Goal: Task Accomplishment & Management: Complete application form

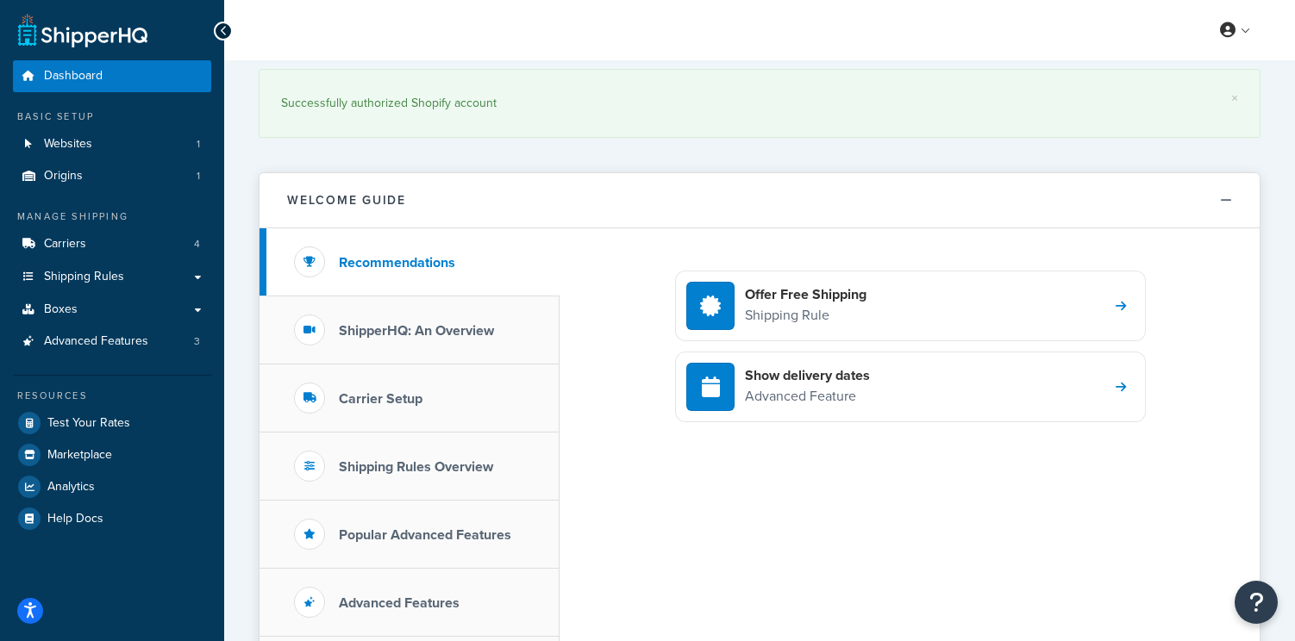
click at [1061, 39] on div "My Profile Billing Global Settings Contact Us Logout" at bounding box center [759, 30] width 1071 height 60
click at [109, 275] on span "Shipping Rules" at bounding box center [84, 277] width 80 height 15
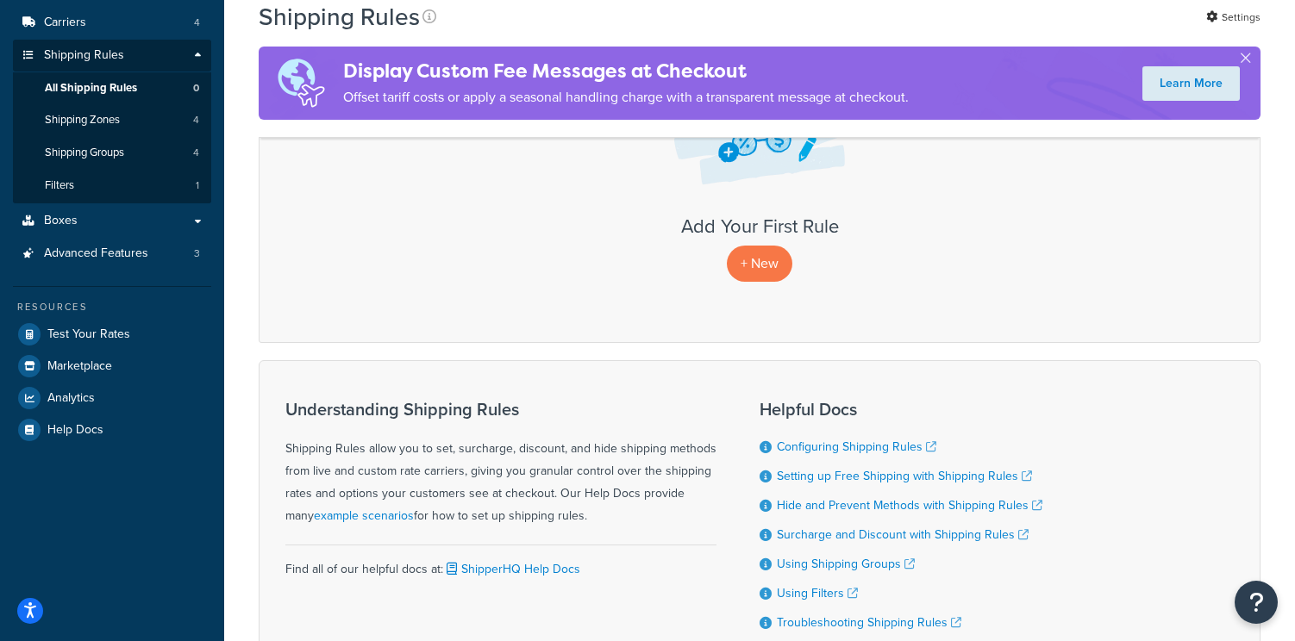
scroll to position [226, 0]
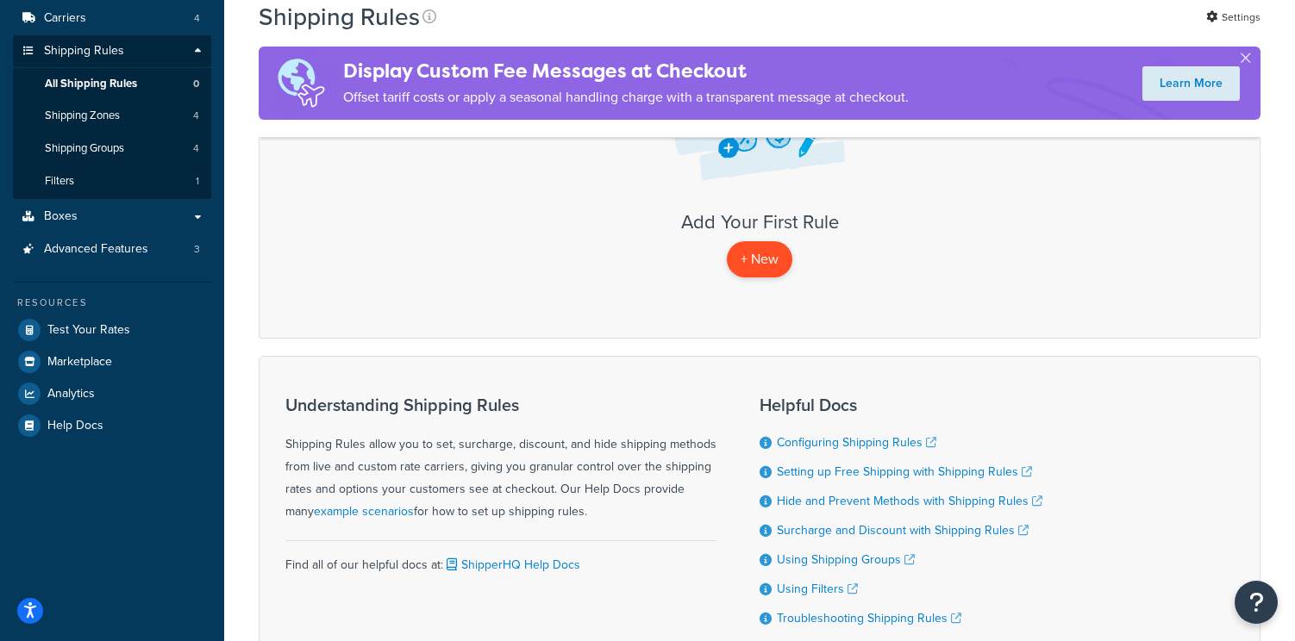
click at [750, 269] on p "+ New" at bounding box center [760, 258] width 66 height 35
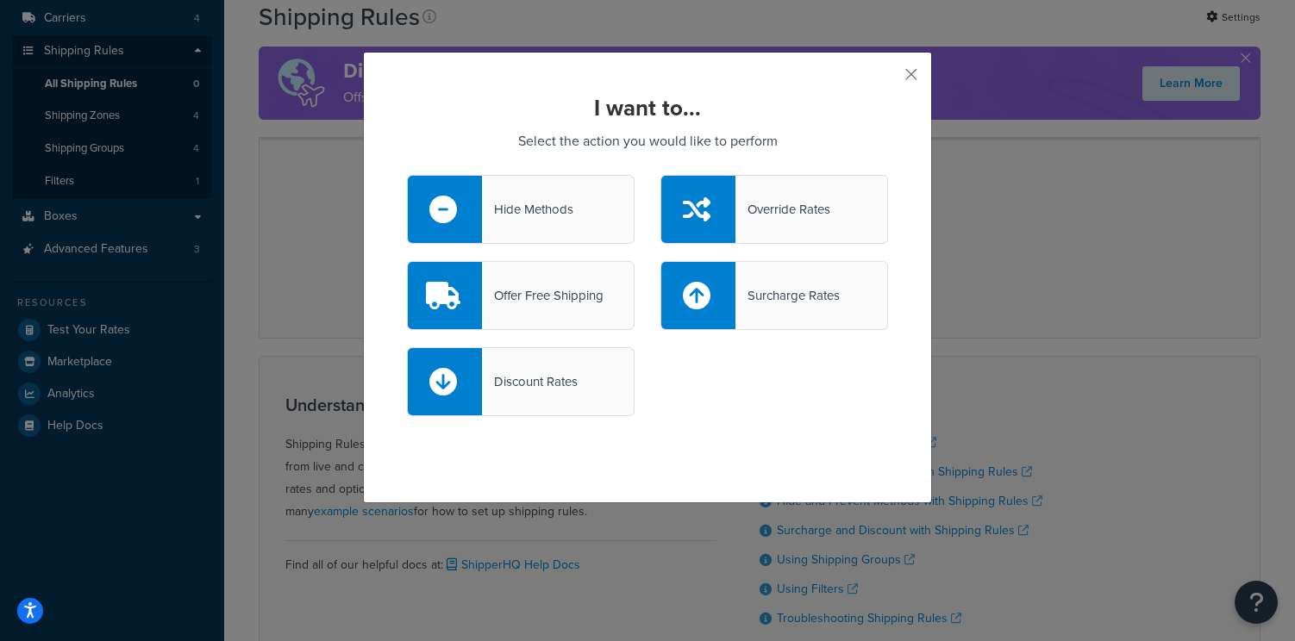
click at [794, 202] on div "Override Rates" at bounding box center [782, 209] width 95 height 24
click at [0, 0] on input "Override Rates" at bounding box center [0, 0] width 0 height 0
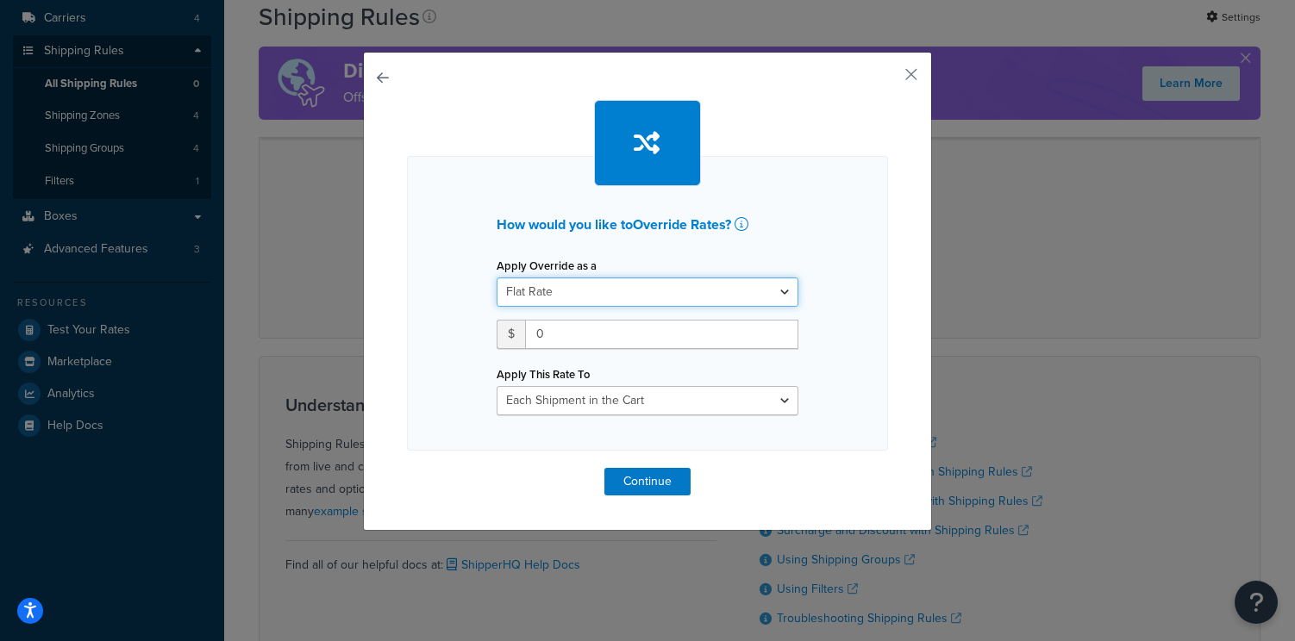
click at [558, 295] on select "Flat Rate Percentage Flat Rate & Percentage" at bounding box center [648, 292] width 302 height 29
click at [497, 278] on select "Flat Rate Percentage Flat Rate & Percentage" at bounding box center [648, 292] width 302 height 29
click at [560, 335] on input "0" at bounding box center [661, 334] width 273 height 29
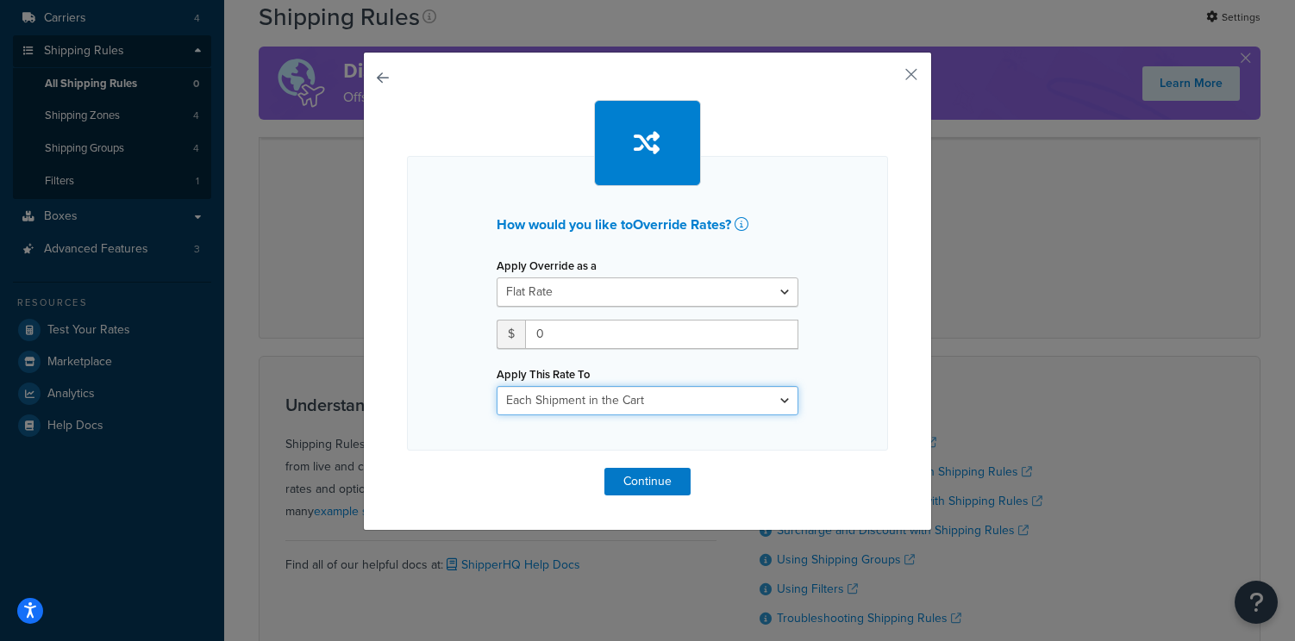
click at [566, 396] on select "Each Shipment in the Cart Each Shipping Group in the Cart Each Item within a Sh…" at bounding box center [648, 400] width 302 height 29
select select "ITEM"
click at [497, 386] on select "Each Shipment in the Cart Each Shipping Group in the Cart Each Item within a Sh…" at bounding box center [648, 400] width 302 height 29
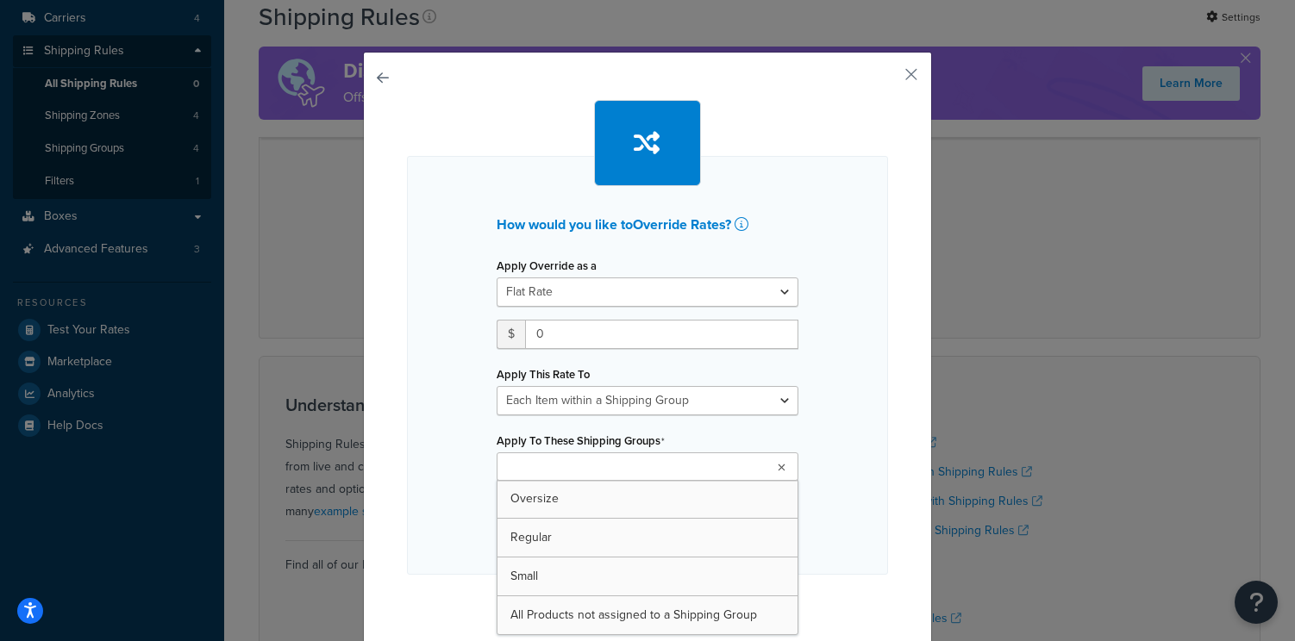
click at [571, 466] on input "Apply To These Shipping Groups" at bounding box center [578, 468] width 153 height 19
click at [466, 503] on div "How would you like to Override Rates ? Apply Override as a Flat Rate Percentage…" at bounding box center [647, 365] width 481 height 419
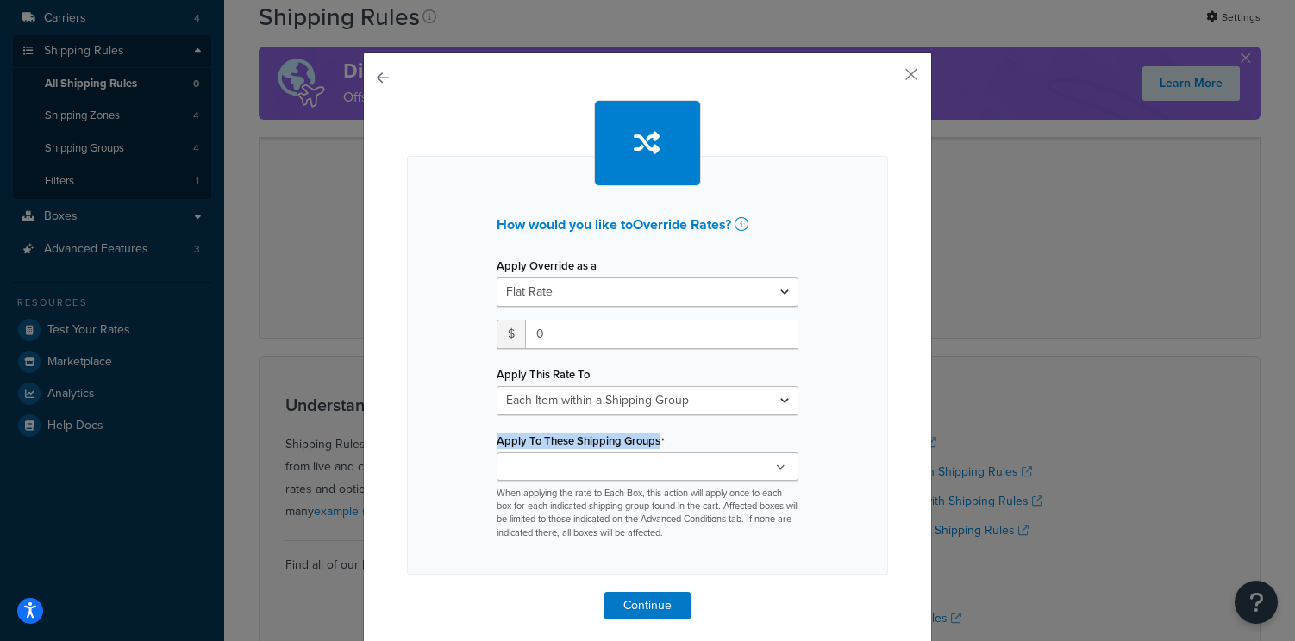
drag, startPoint x: 485, startPoint y: 443, endPoint x: 693, endPoint y: 443, distance: 208.6
click at [693, 443] on div "Apply Override as a Flat Rate Percentage Flat Rate & Percentage $ 0 Apply This …" at bounding box center [648, 396] width 328 height 287
click at [693, 443] on div "Apply To These Shipping Groups Oversize Regular Small All Products not assigned…" at bounding box center [648, 484] width 302 height 112
drag, startPoint x: 491, startPoint y: 441, endPoint x: 710, endPoint y: 441, distance: 219.8
click at [710, 441] on div "Apply Override as a Flat Rate Percentage Flat Rate & Percentage $ 0 Apply This …" at bounding box center [648, 396] width 328 height 287
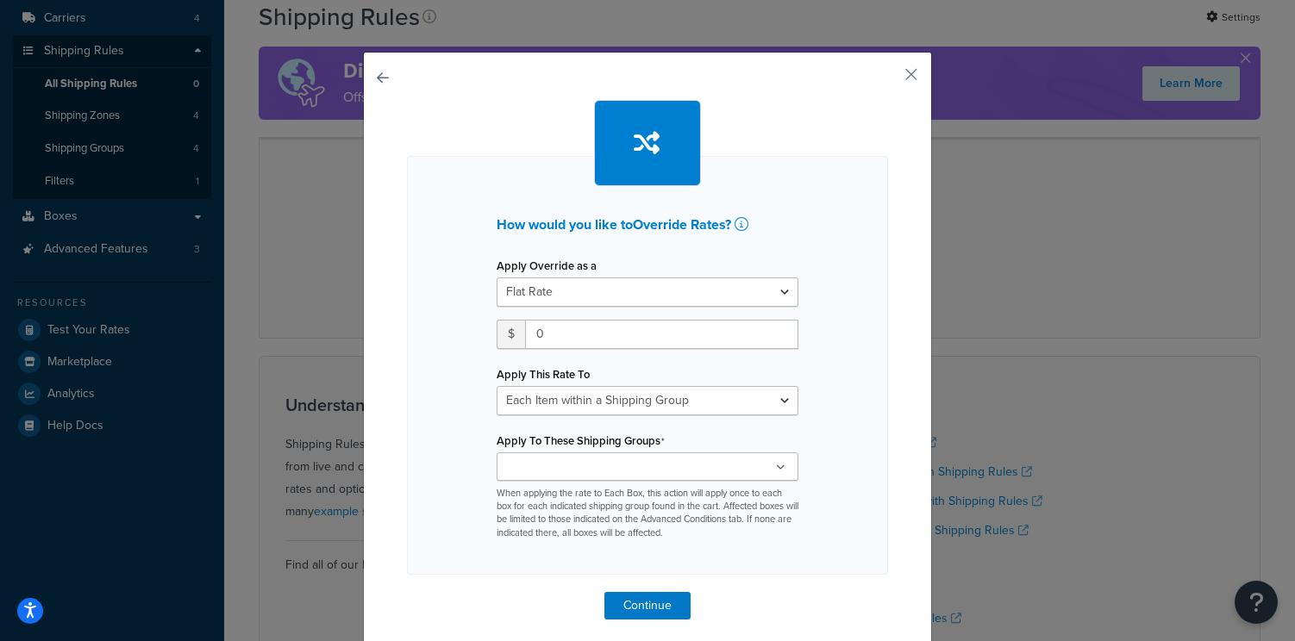
click at [710, 441] on div "Apply To These Shipping Groups Oversize Regular Small All Products not assigned…" at bounding box center [648, 484] width 302 height 112
drag, startPoint x: 710, startPoint y: 441, endPoint x: 485, endPoint y: 437, distance: 225.0
click at [485, 437] on div "Apply Override as a Flat Rate Percentage Flat Rate & Percentage $ 0 Apply This …" at bounding box center [648, 396] width 328 height 287
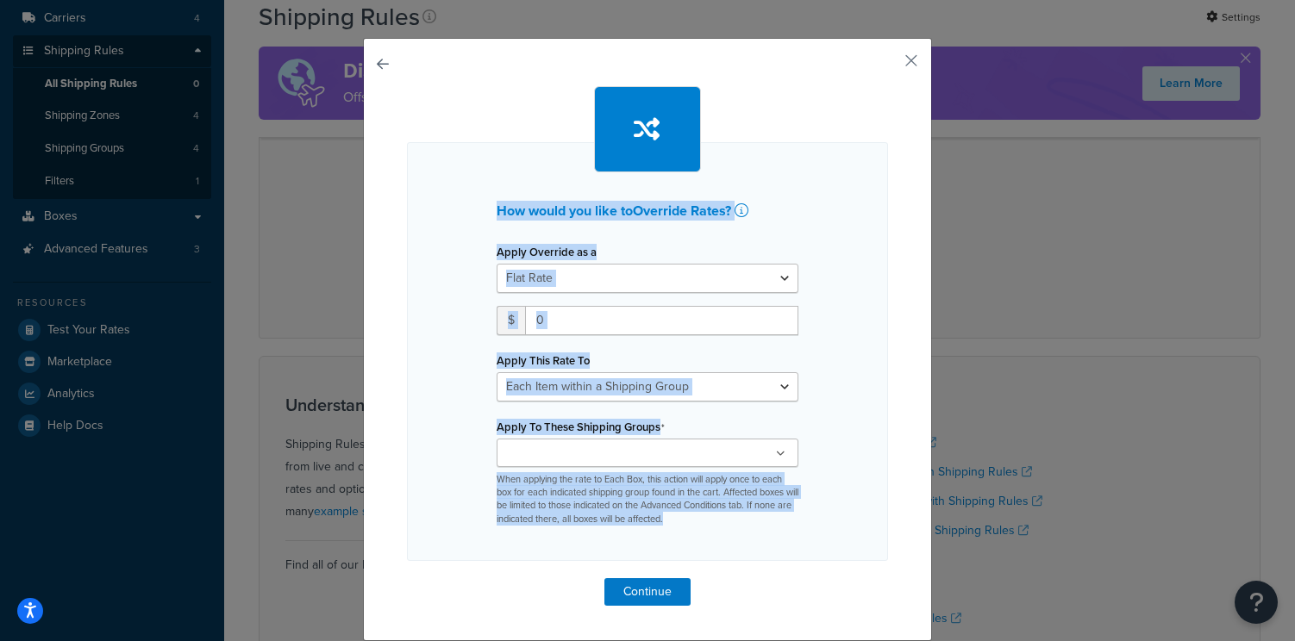
drag, startPoint x: 471, startPoint y: 182, endPoint x: 800, endPoint y: 566, distance: 505.6
click at [800, 566] on div "How would you like to Override Rates ? Apply Override as a Flat Rate Percentage…" at bounding box center [647, 346] width 481 height 520
click at [819, 523] on div "How would you like to Override Rates ? Apply Override as a Flat Rate Percentage…" at bounding box center [647, 351] width 481 height 419
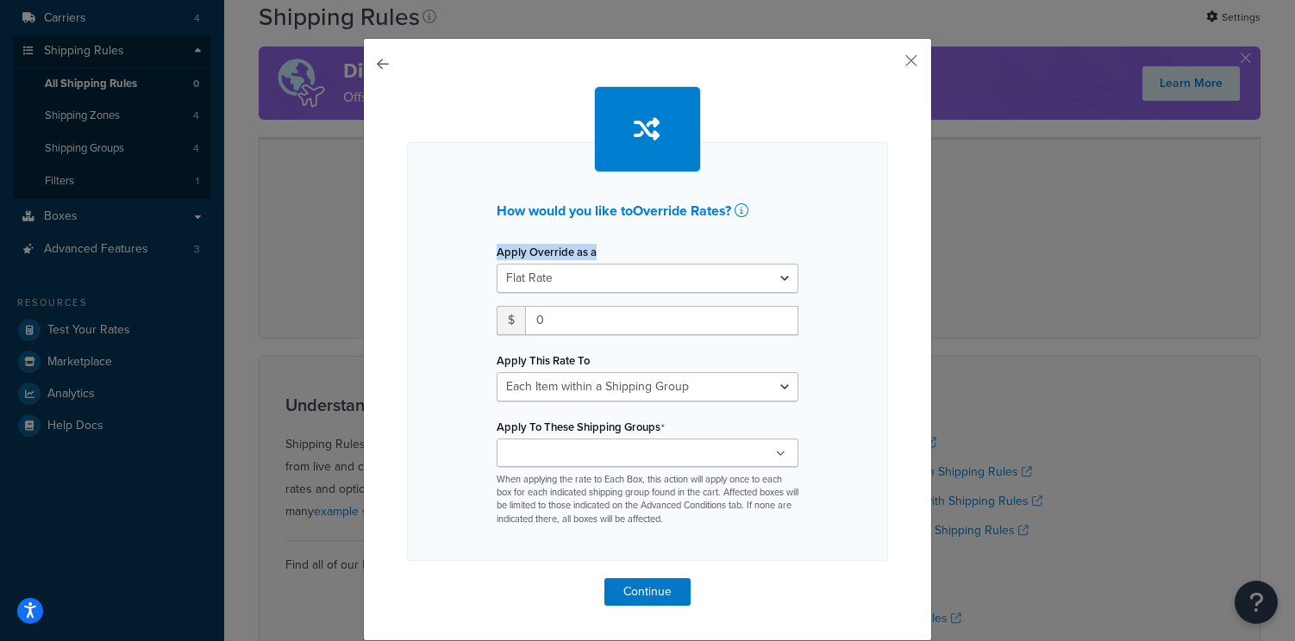
drag, startPoint x: 488, startPoint y: 247, endPoint x: 663, endPoint y: 276, distance: 177.5
click at [663, 276] on div "Apply Override as a Flat Rate Percentage Flat Rate & Percentage $ 0 Apply This …" at bounding box center [648, 383] width 328 height 287
click at [663, 275] on select "Flat Rate Percentage Flat Rate & Percentage" at bounding box center [648, 278] width 302 height 29
click at [670, 386] on select "Each Shipment in the Cart Each Shipping Group in the Cart Each Item within a Sh…" at bounding box center [648, 386] width 302 height 29
click at [888, 65] on button "button" at bounding box center [886, 67] width 4 height 4
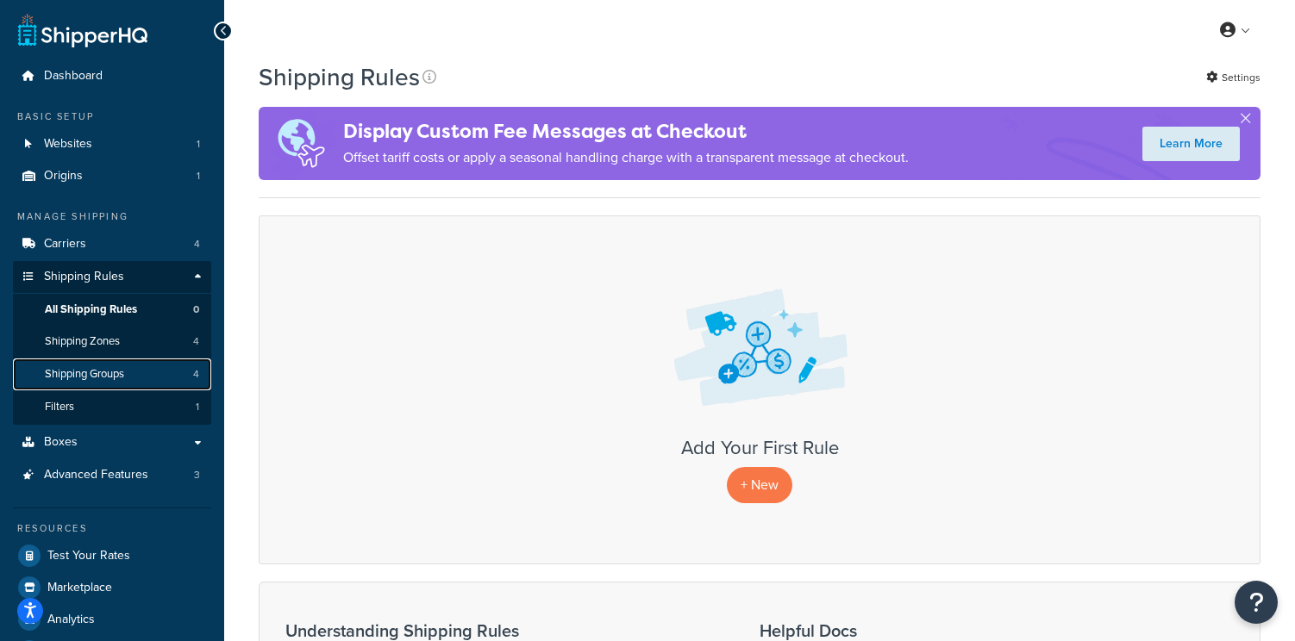
click at [100, 375] on span "Shipping Groups" at bounding box center [84, 374] width 79 height 15
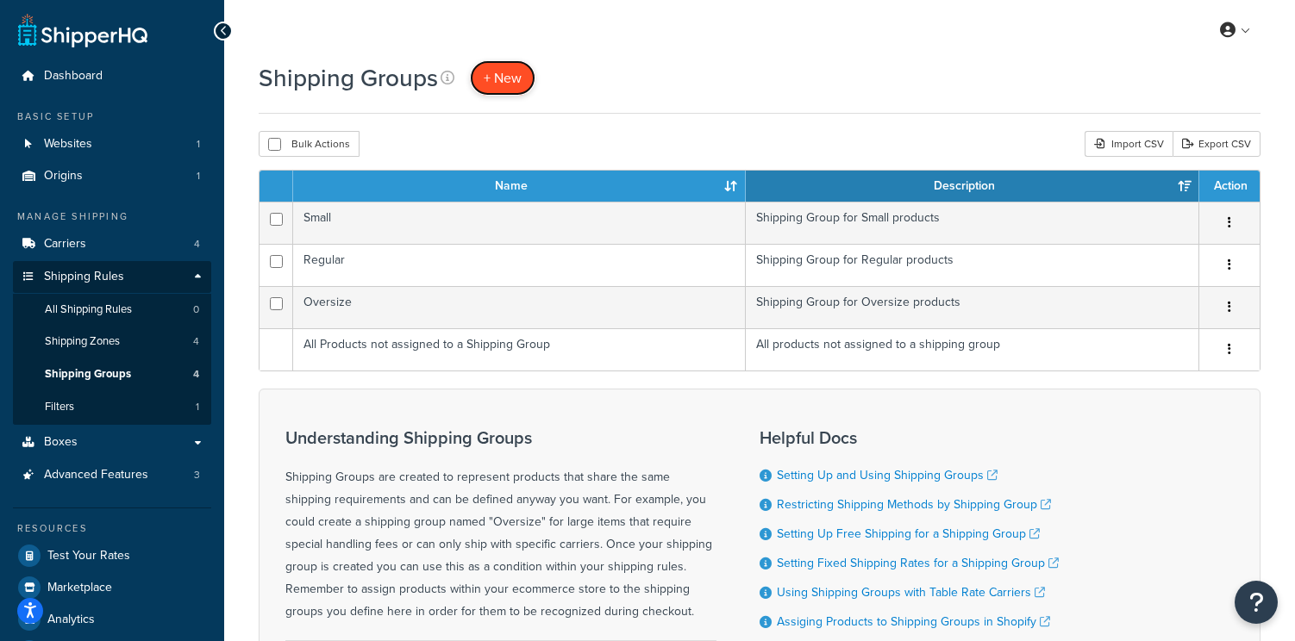
click at [510, 74] on span "+ New" at bounding box center [503, 78] width 38 height 20
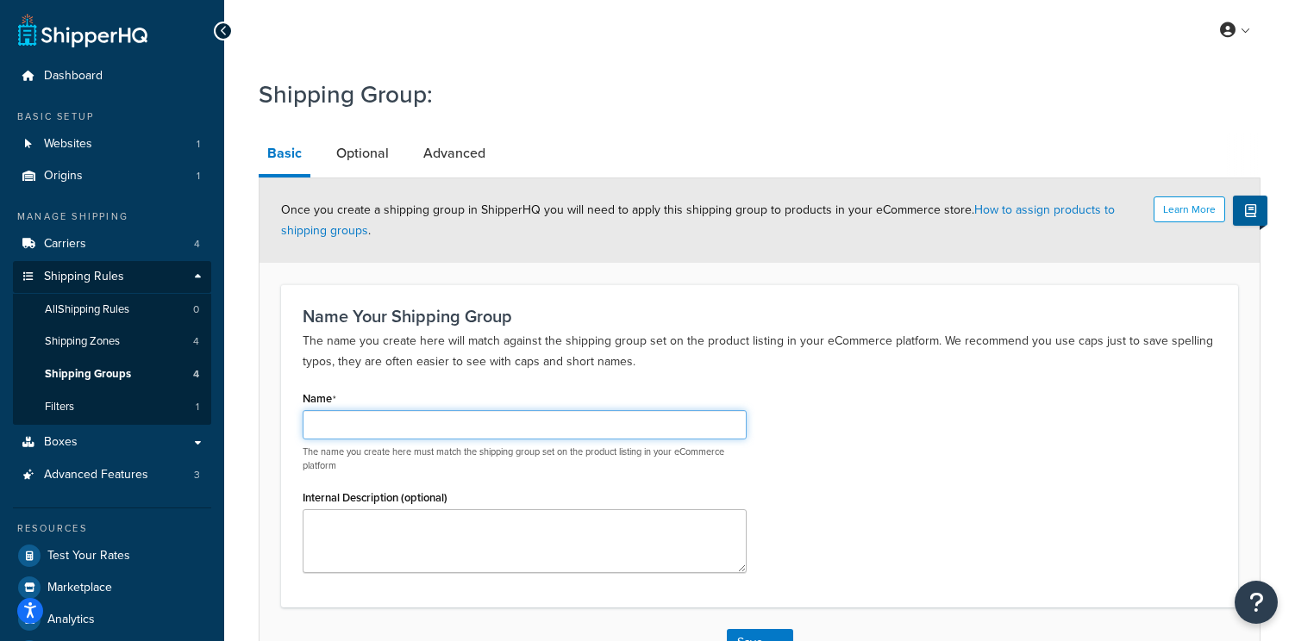
click at [439, 430] on input "Name" at bounding box center [525, 424] width 444 height 29
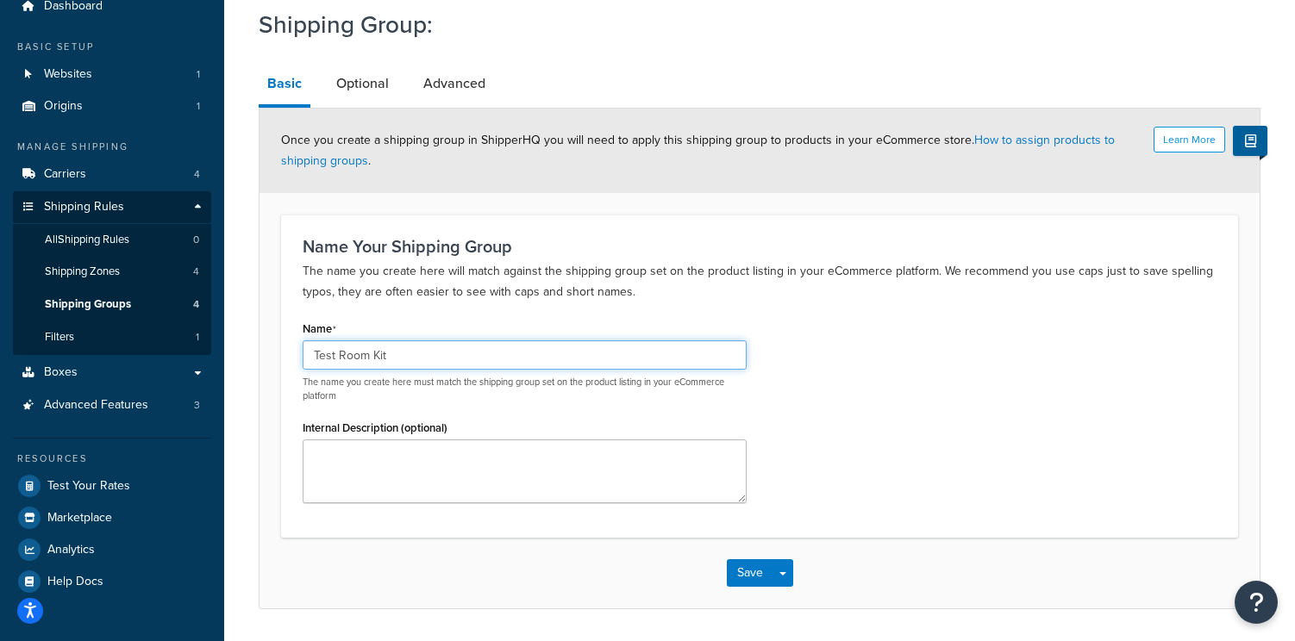
scroll to position [124, 0]
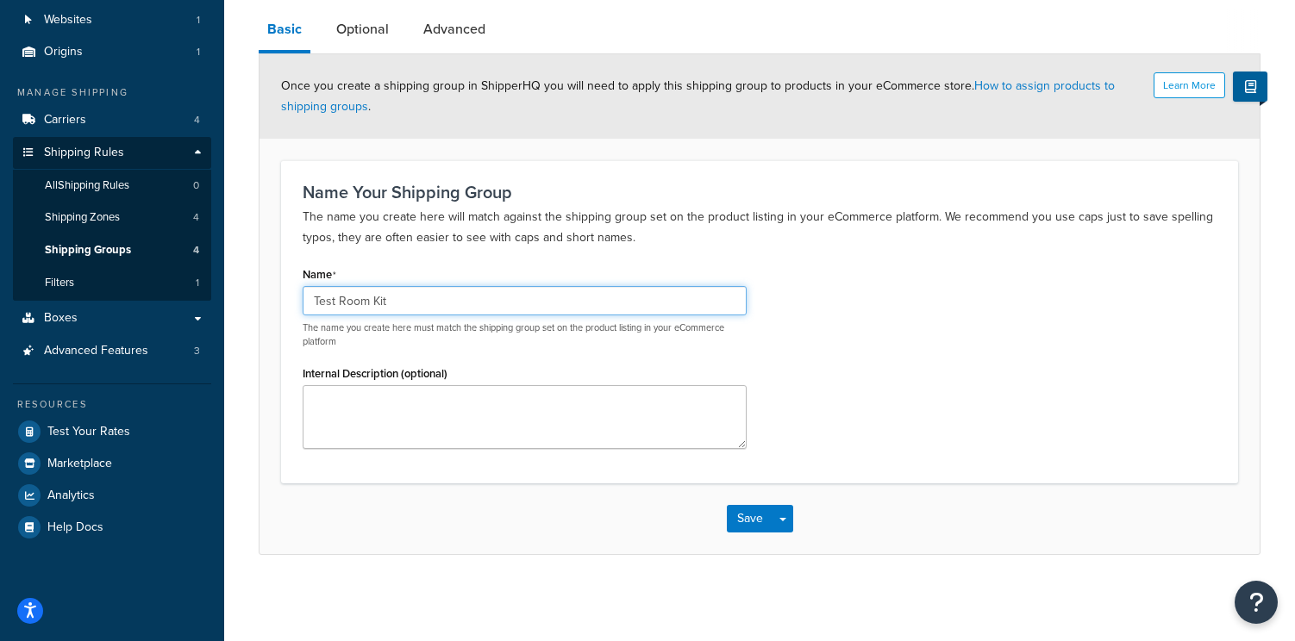
type input "Test Room Kit"
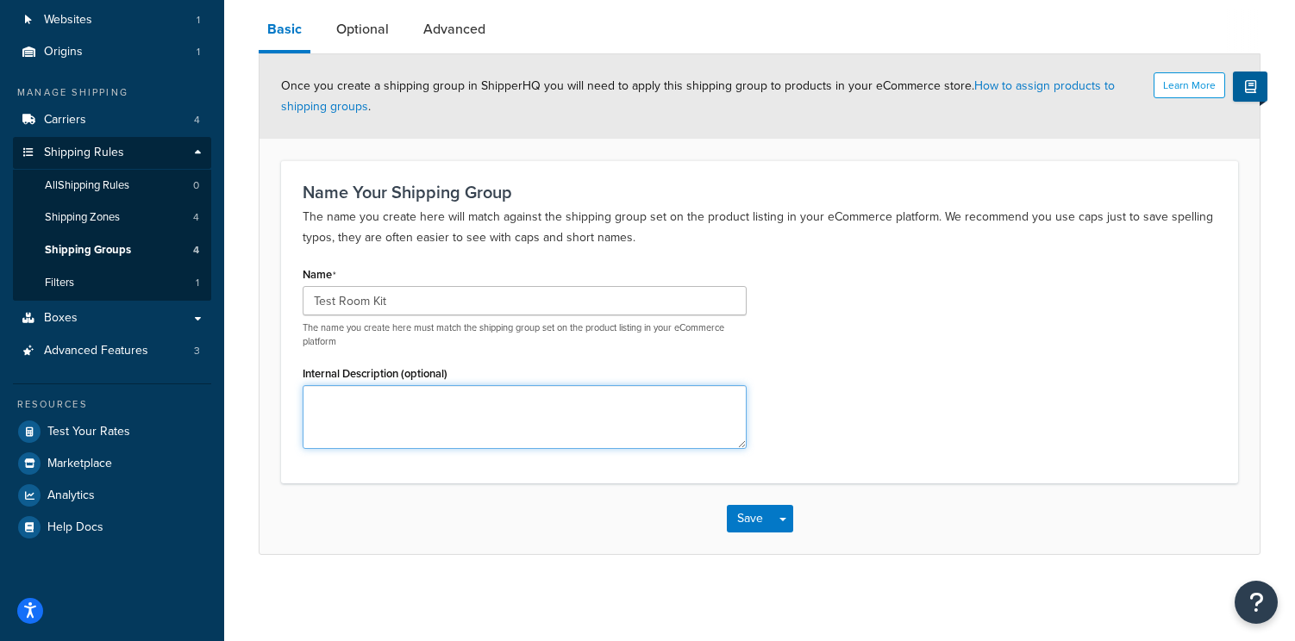
click at [502, 409] on textarea "Internal Description (optional)" at bounding box center [525, 417] width 444 height 64
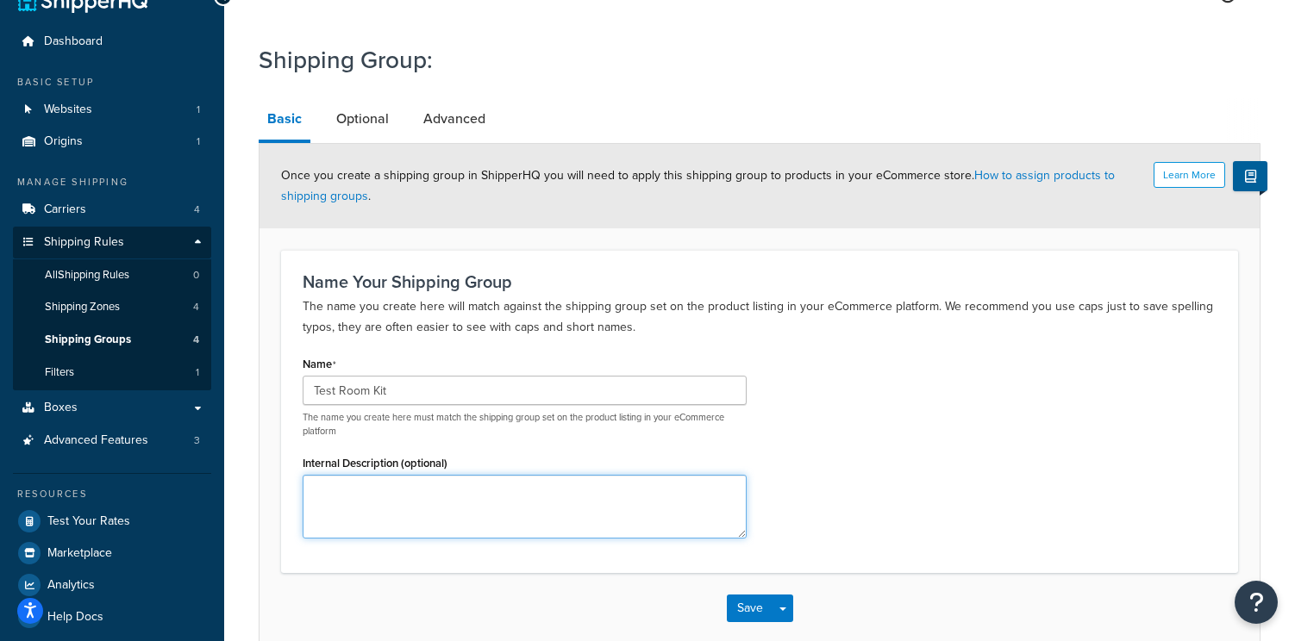
scroll to position [0, 0]
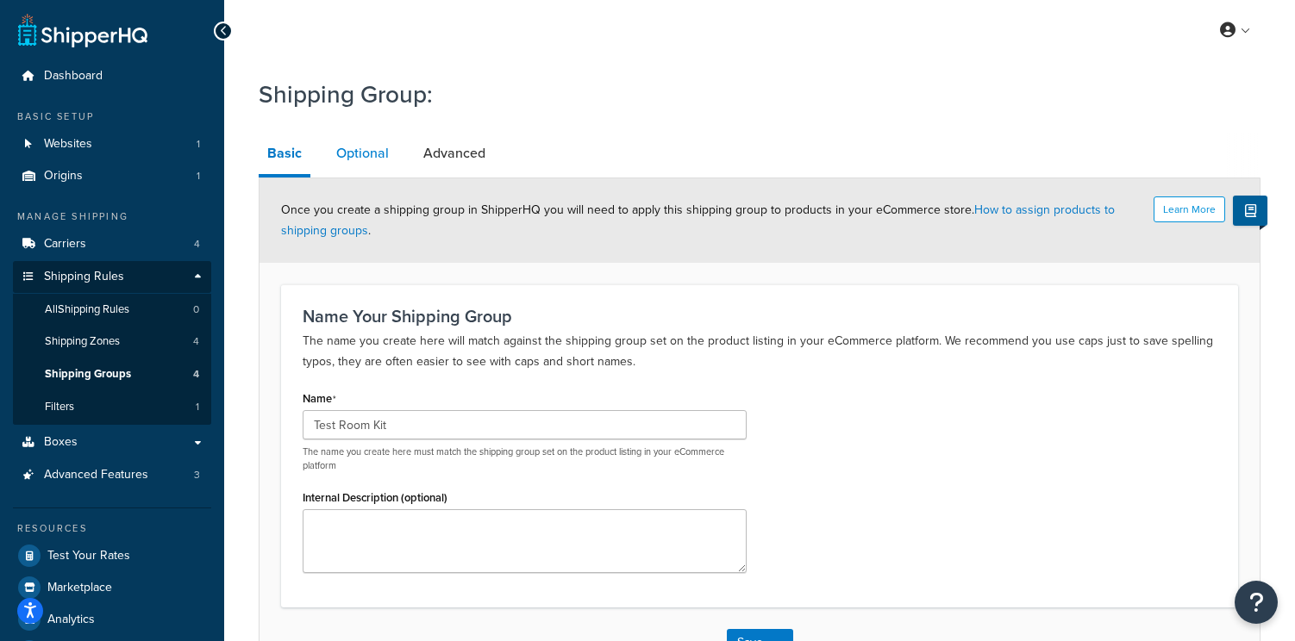
click at [370, 157] on link "Optional" at bounding box center [363, 153] width 70 height 41
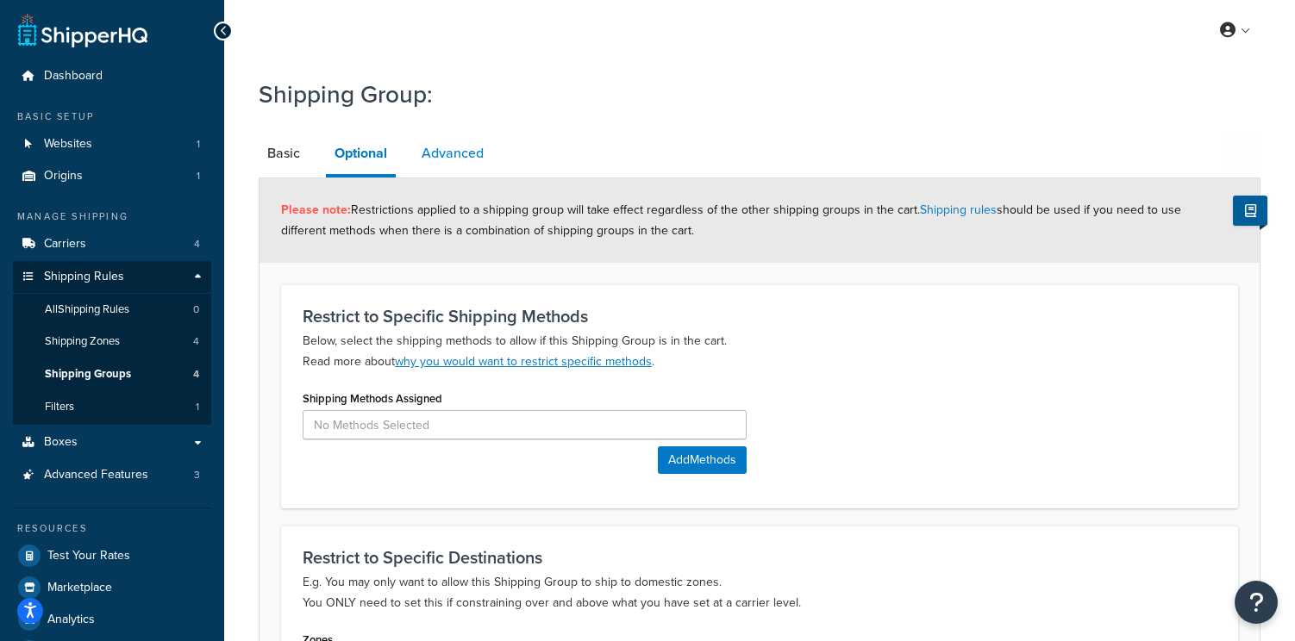
click at [460, 158] on link "Advanced" at bounding box center [452, 153] width 79 height 41
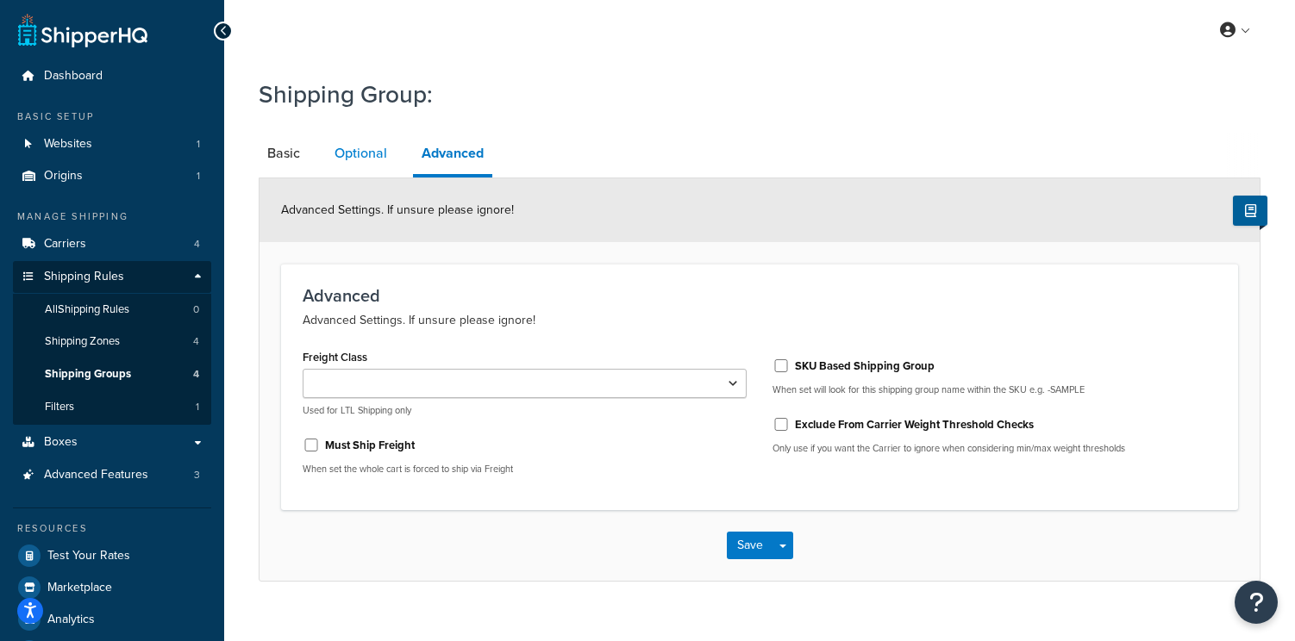
click at [349, 157] on link "Optional" at bounding box center [361, 153] width 70 height 41
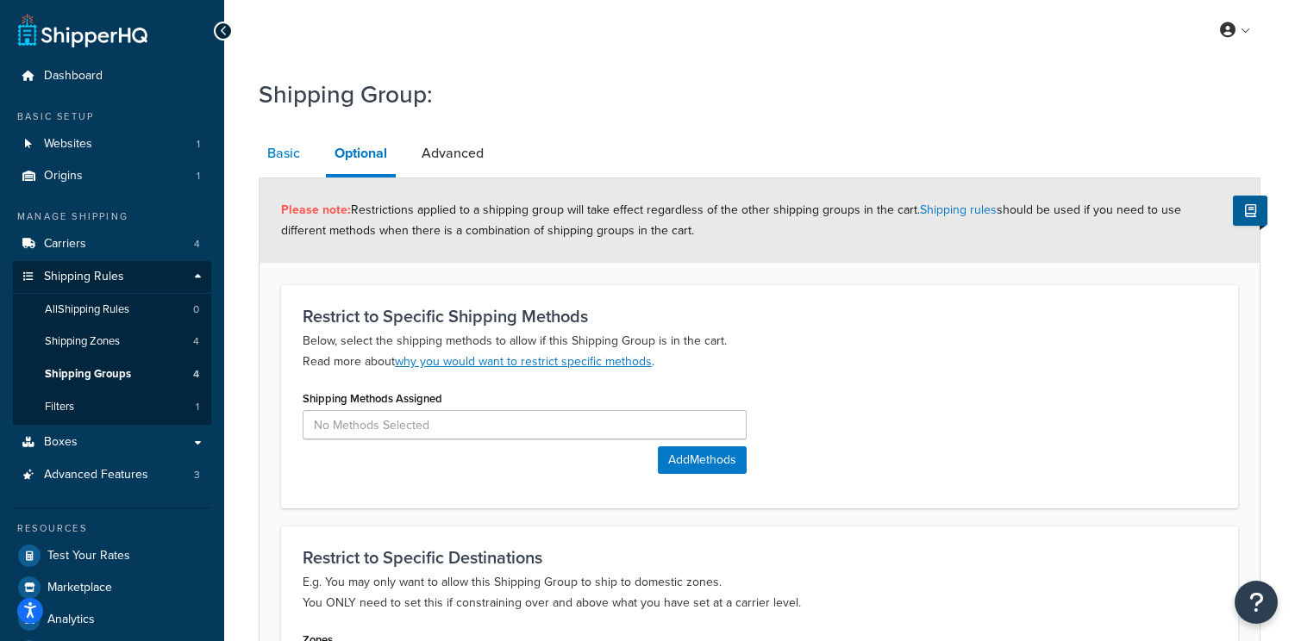
click at [289, 157] on link "Basic" at bounding box center [284, 153] width 50 height 41
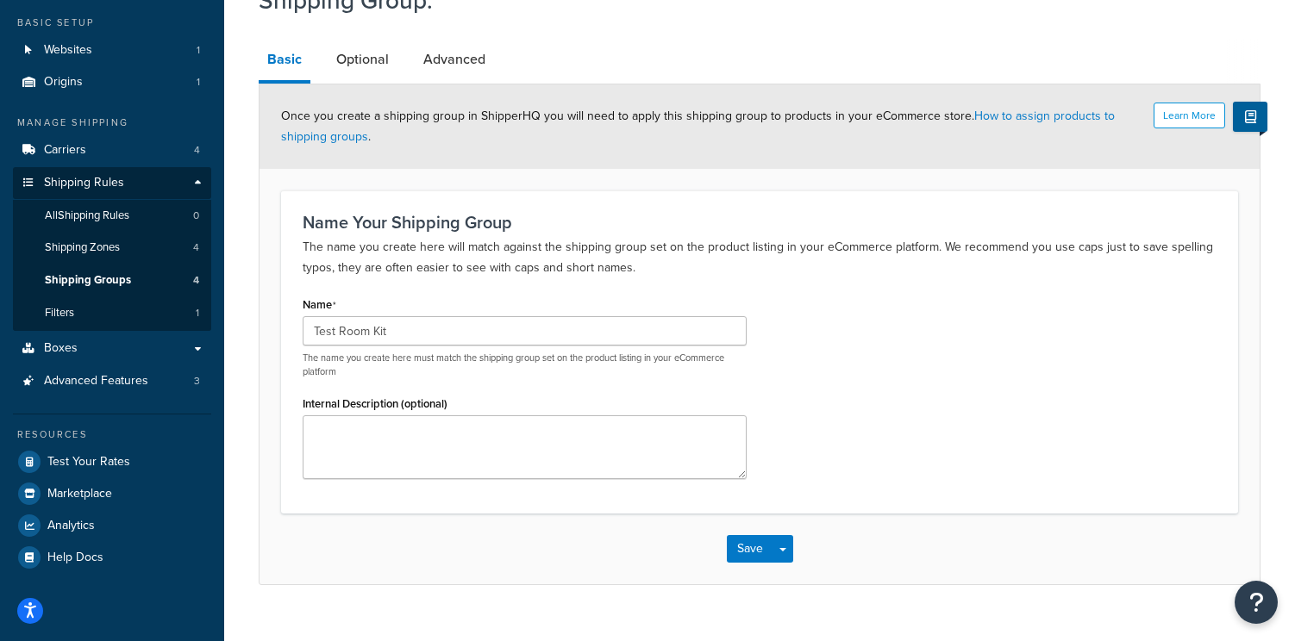
scroll to position [97, 0]
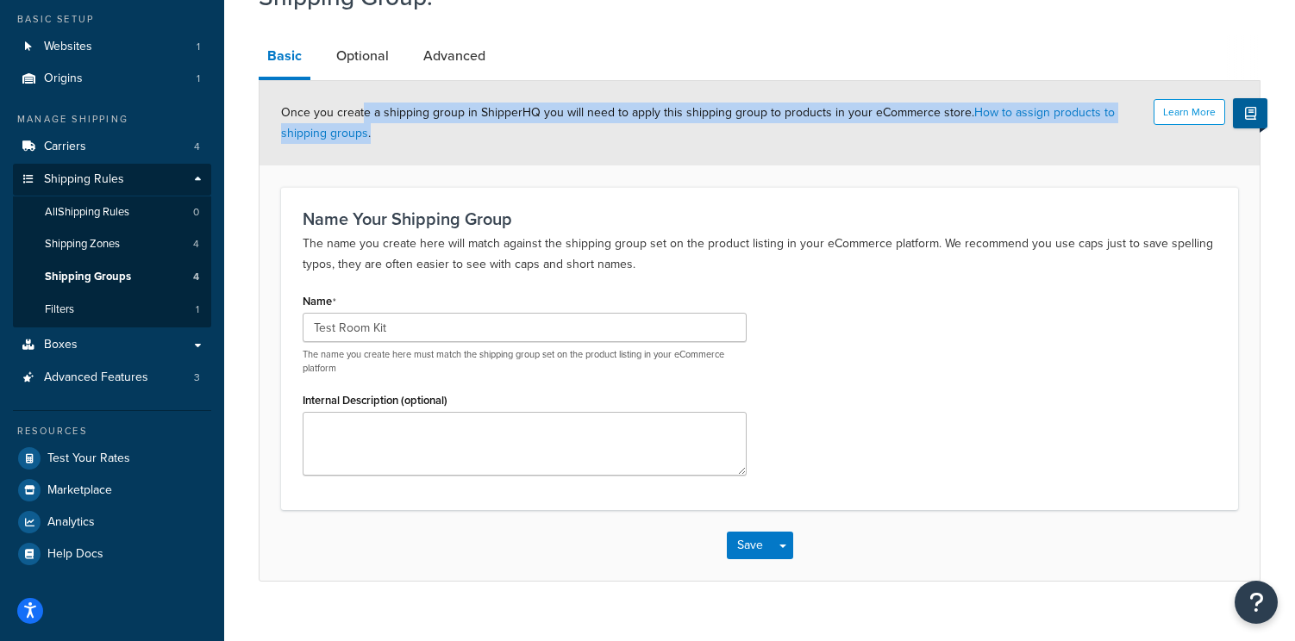
drag, startPoint x: 365, startPoint y: 108, endPoint x: 563, endPoint y: 147, distance: 202.1
click at [563, 147] on div "Learn More Once you create a shipping group in ShipperHQ you will need to apply…" at bounding box center [760, 123] width 1000 height 84
drag, startPoint x: 618, startPoint y: 147, endPoint x: 587, endPoint y: 100, distance: 56.0
click at [587, 100] on div "Learn More Once you create a shipping group in ShipperHQ you will need to apply…" at bounding box center [760, 123] width 1000 height 84
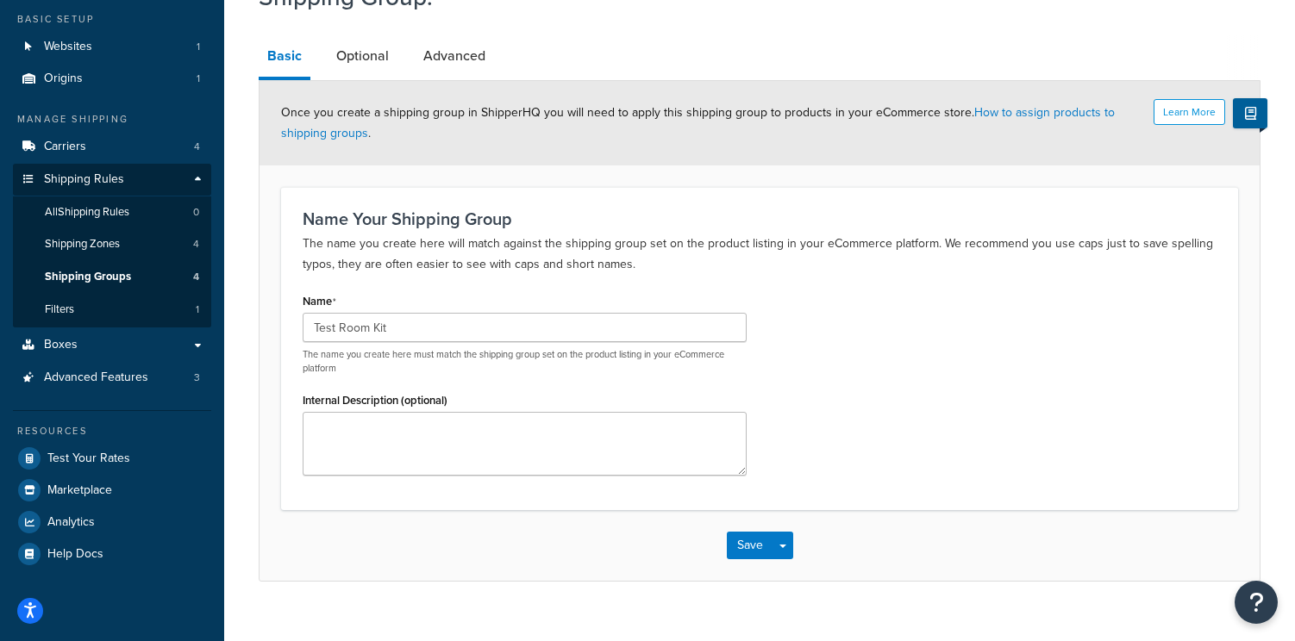
click at [841, 138] on div "Learn More Once you create a shipping group in ShipperHQ you will need to apply…" at bounding box center [760, 123] width 1000 height 84
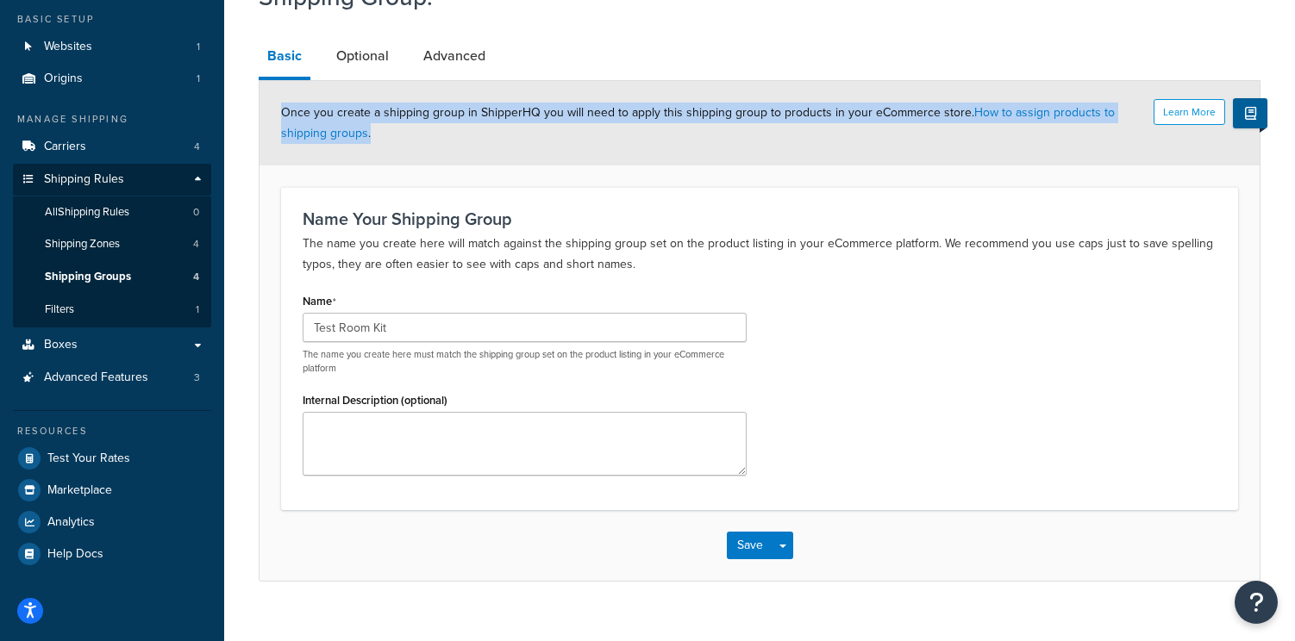
drag, startPoint x: 879, startPoint y: 143, endPoint x: 828, endPoint y: 98, distance: 68.5
click at [828, 98] on div "Learn More Once you create a shipping group in ShipperHQ you will need to apply…" at bounding box center [760, 123] width 1000 height 84
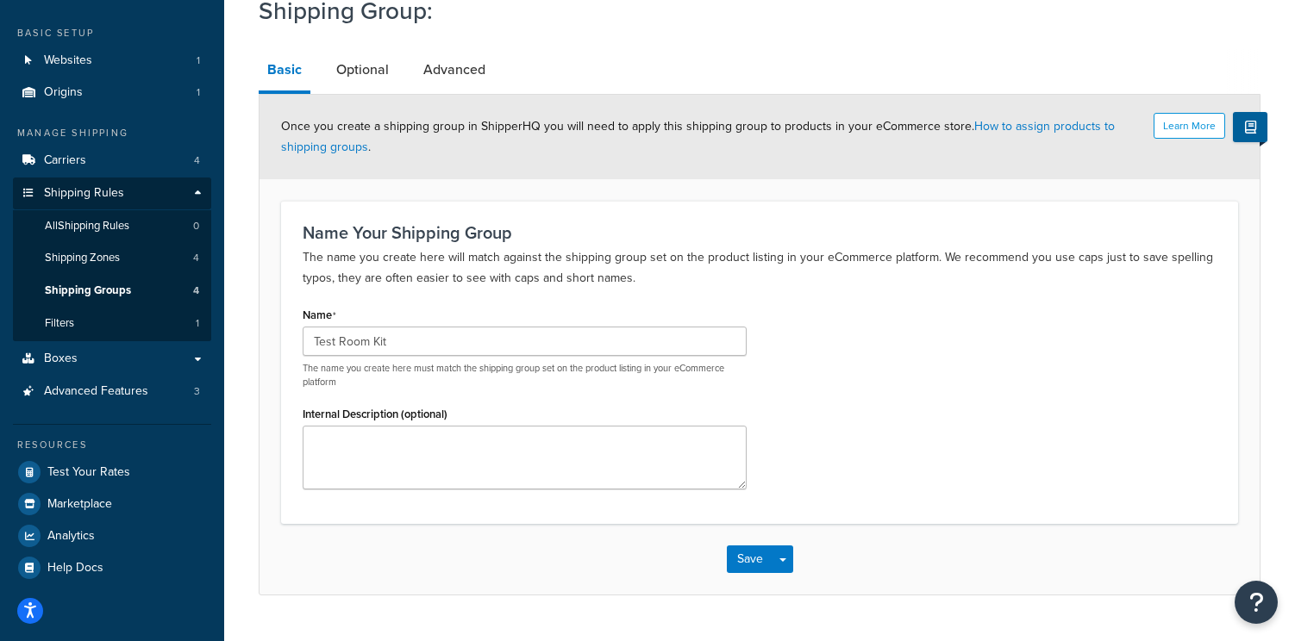
scroll to position [84, 0]
click at [361, 59] on link "Optional" at bounding box center [363, 68] width 70 height 41
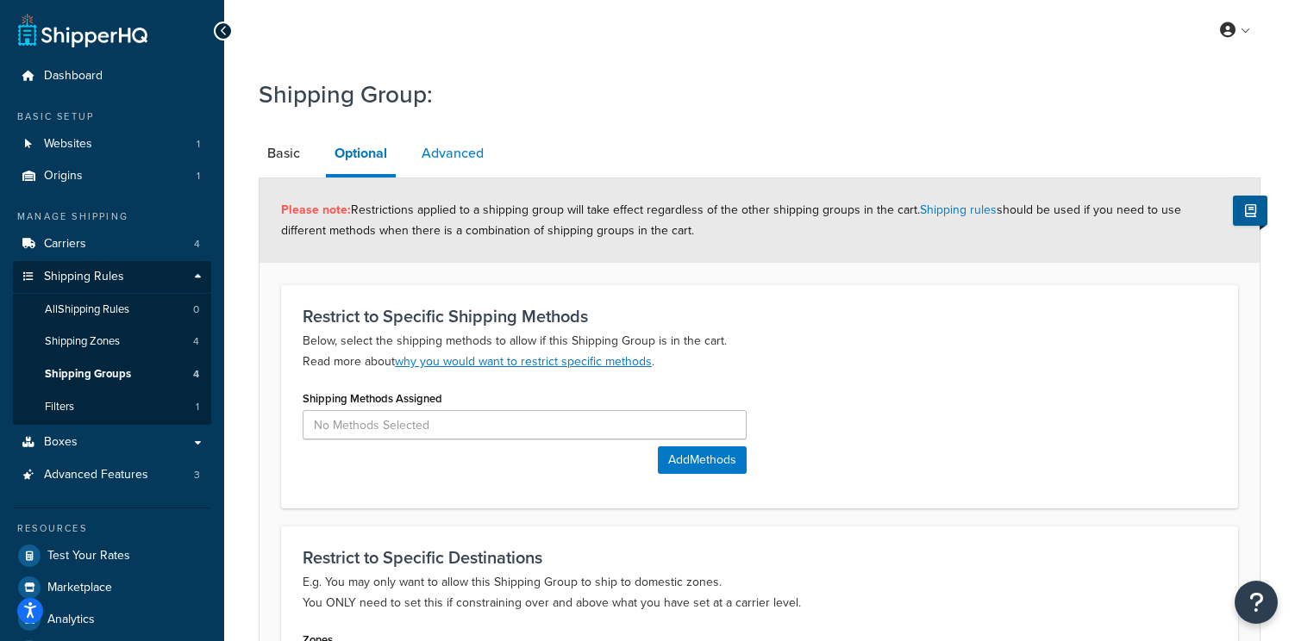
click at [458, 148] on link "Advanced" at bounding box center [452, 153] width 79 height 41
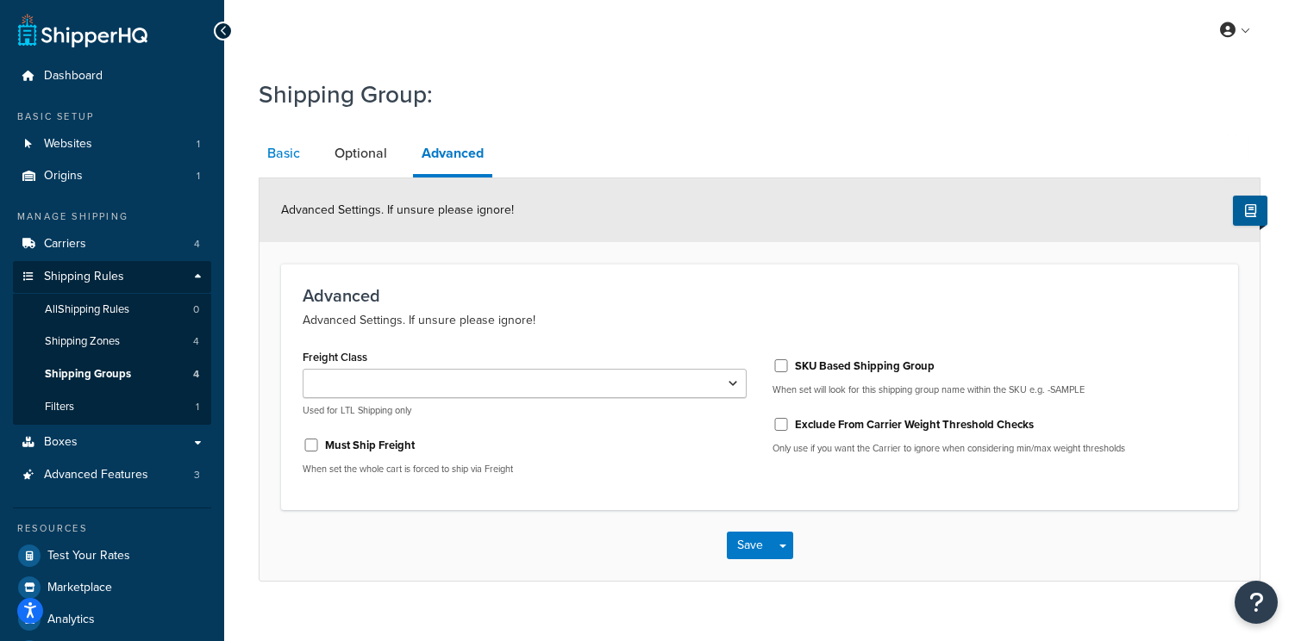
click at [271, 159] on link "Basic" at bounding box center [284, 153] width 50 height 41
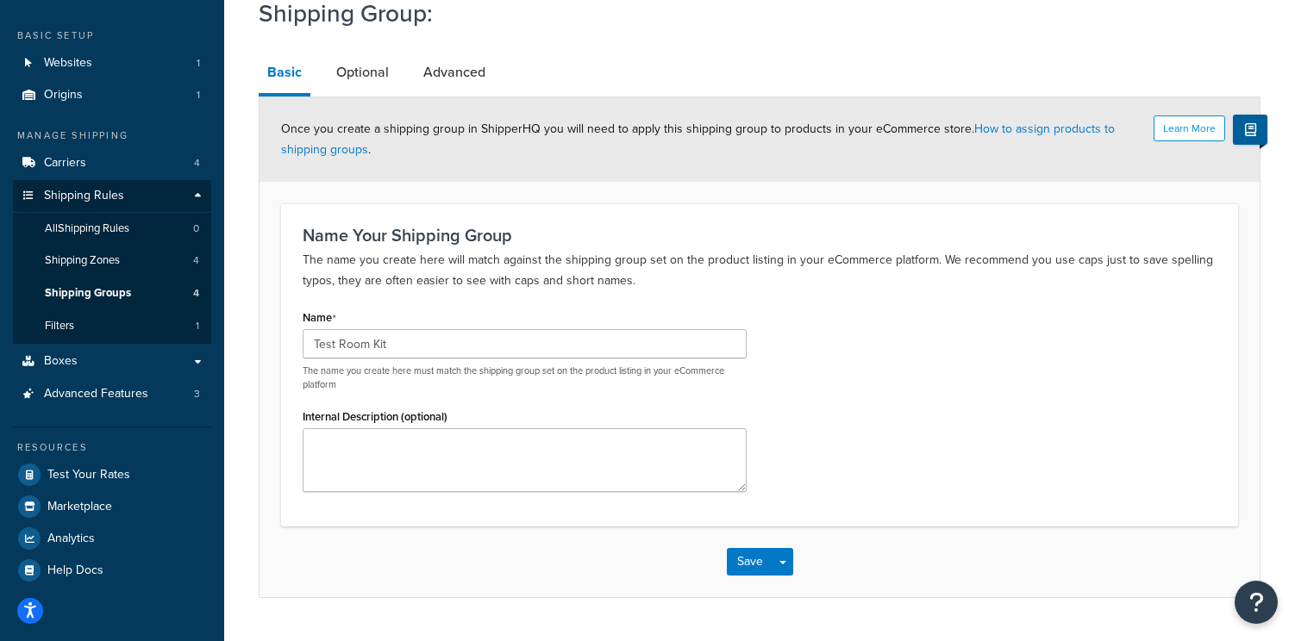
scroll to position [124, 0]
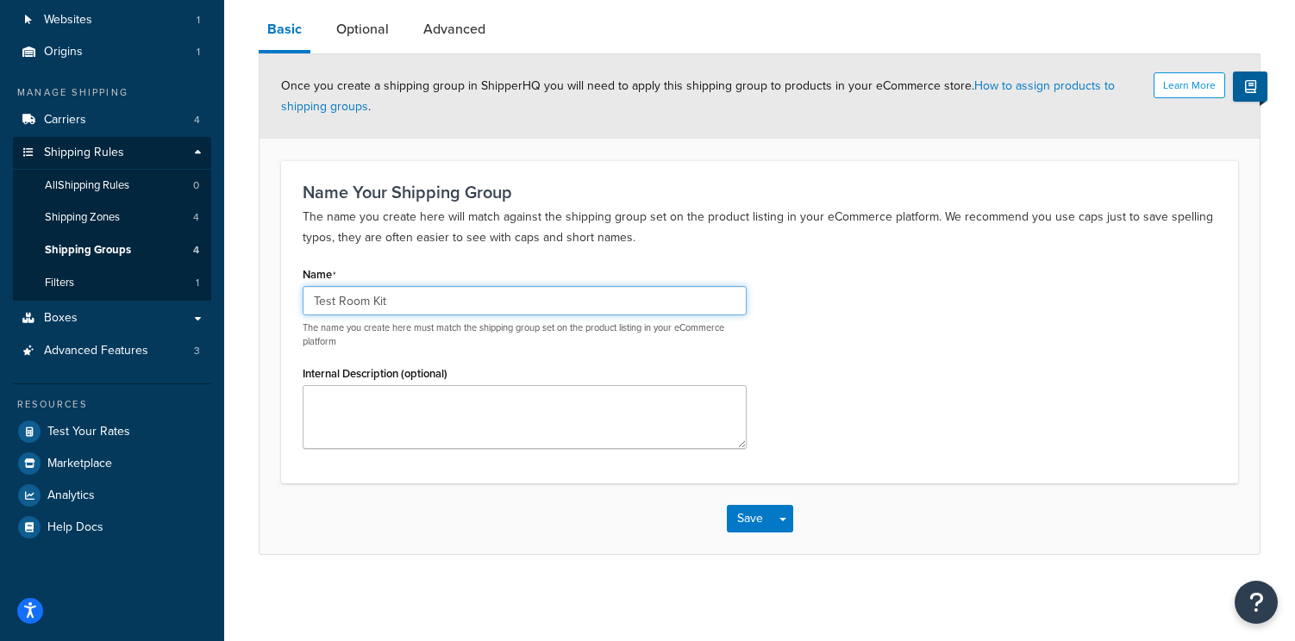
click at [633, 308] on input "Test Room Kit" at bounding box center [525, 300] width 444 height 29
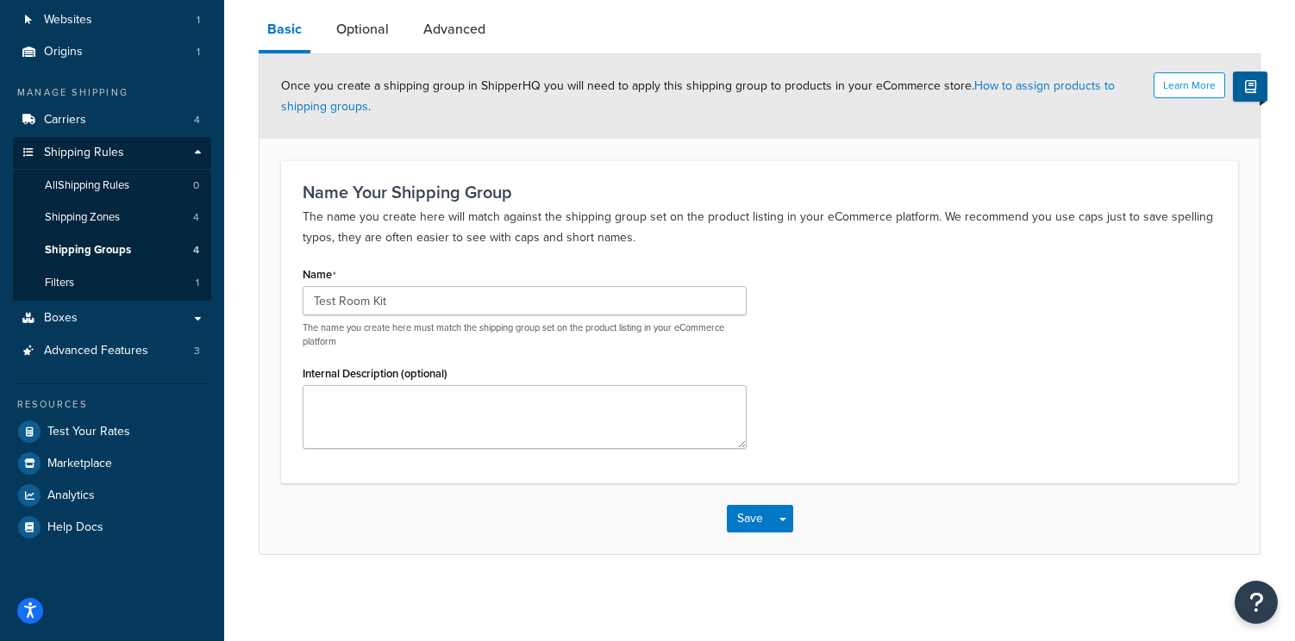
click at [288, 27] on link "Basic" at bounding box center [285, 31] width 52 height 45
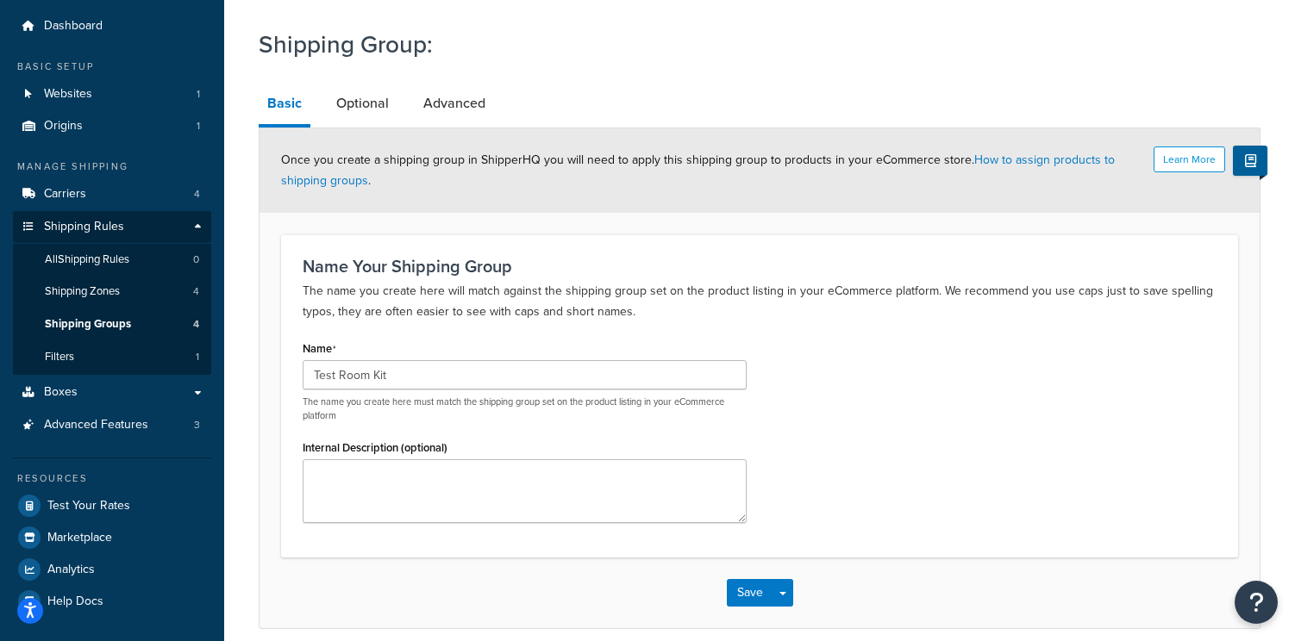
scroll to position [0, 0]
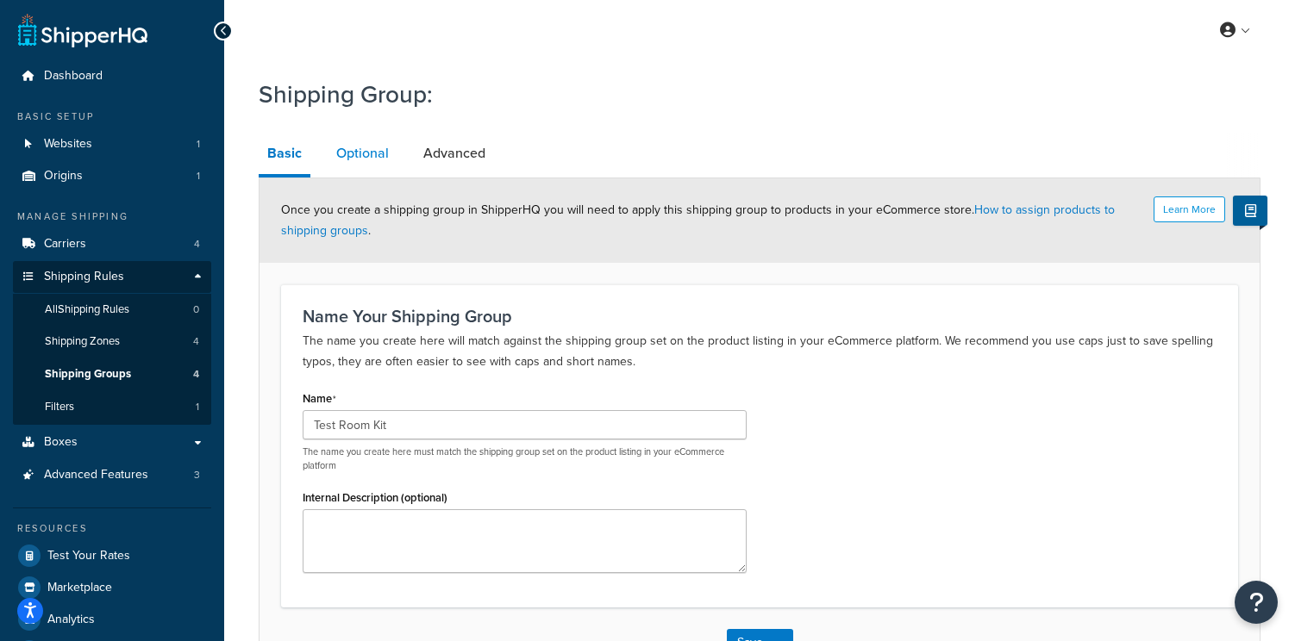
click at [378, 145] on link "Optional" at bounding box center [363, 153] width 70 height 41
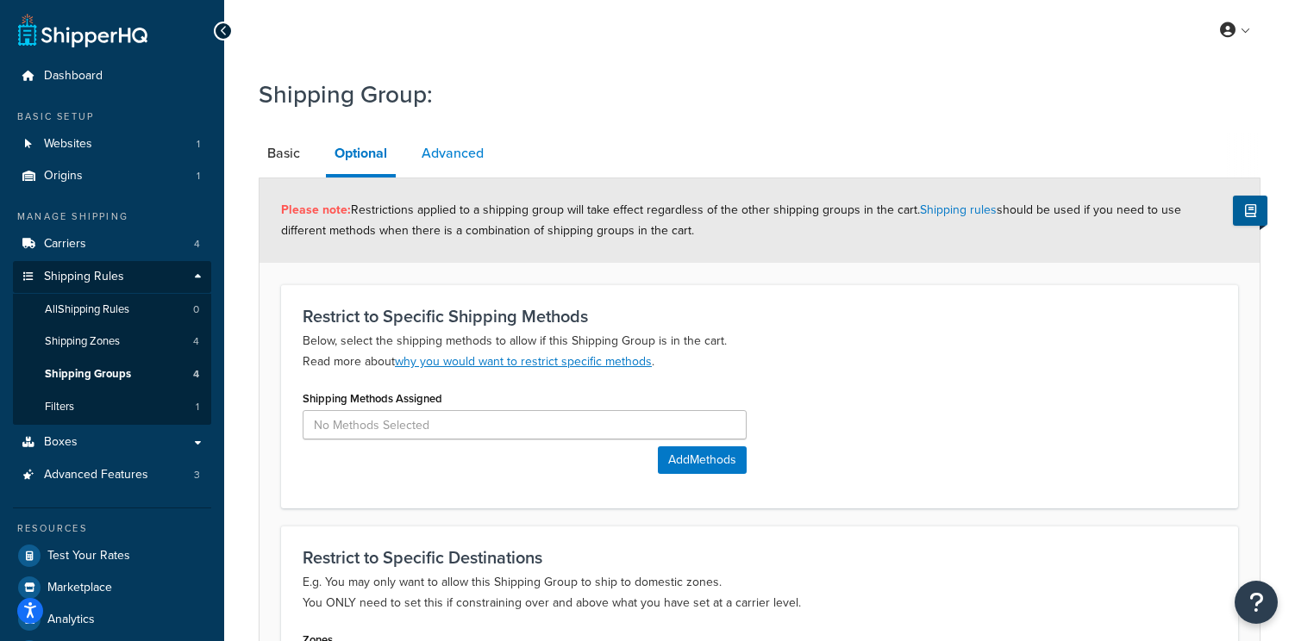
click at [458, 152] on link "Advanced" at bounding box center [452, 153] width 79 height 41
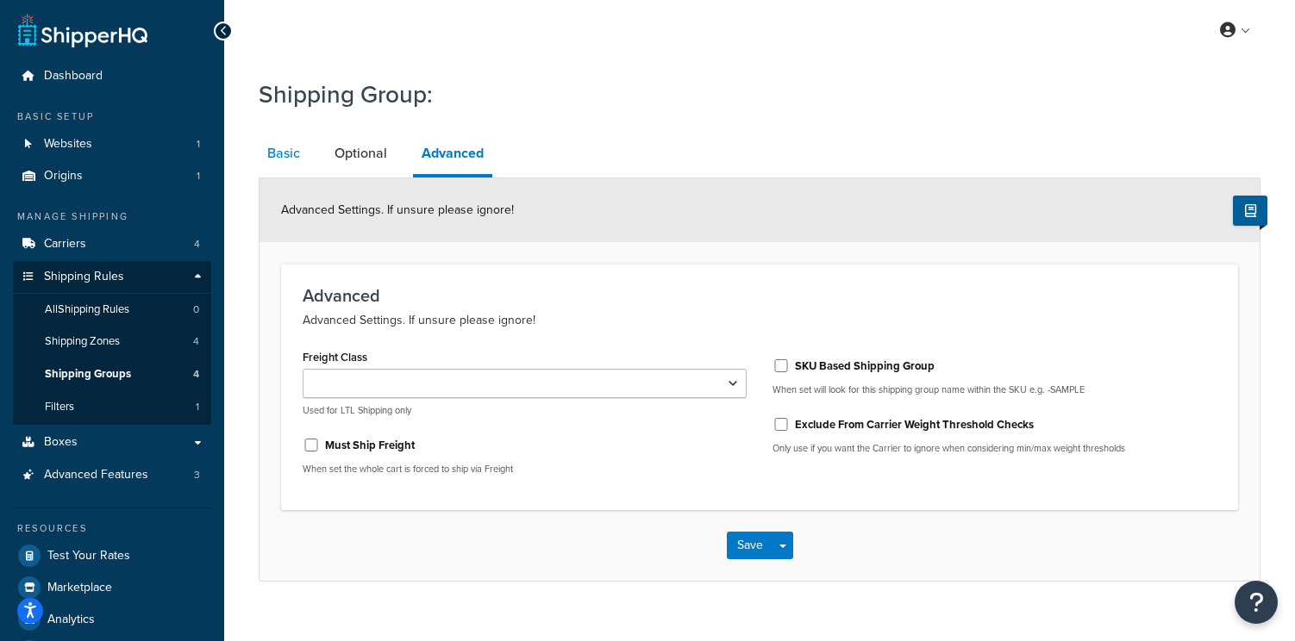
click at [269, 150] on link "Basic" at bounding box center [284, 153] width 50 height 41
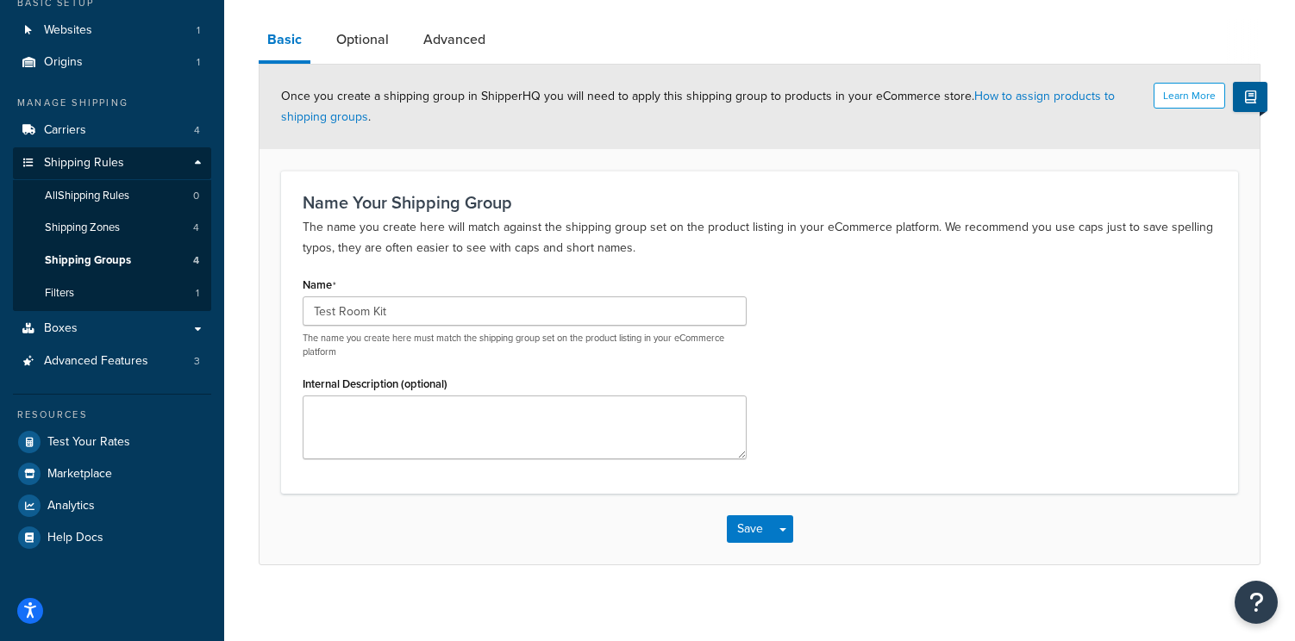
scroll to position [124, 0]
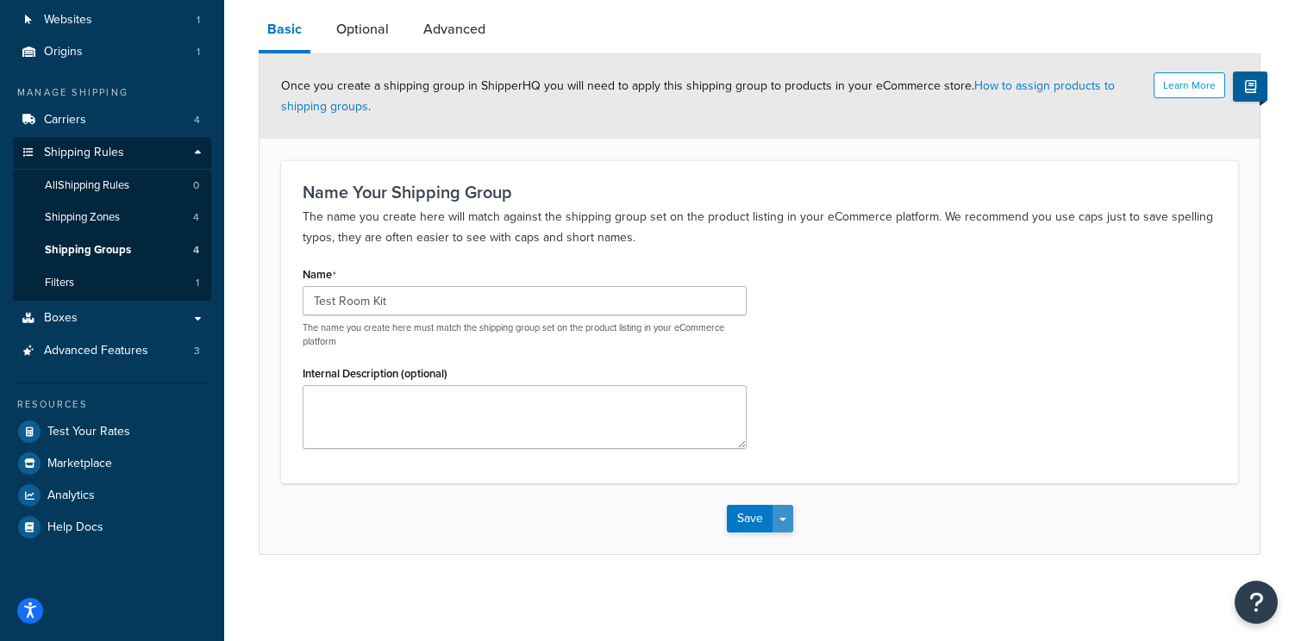
click at [789, 513] on button "Save Dropdown" at bounding box center [782, 519] width 21 height 28
click at [586, 579] on div "Shipping Group: Basic Optional Advanced Learn More Once you create a shipping g…" at bounding box center [759, 272] width 1071 height 654
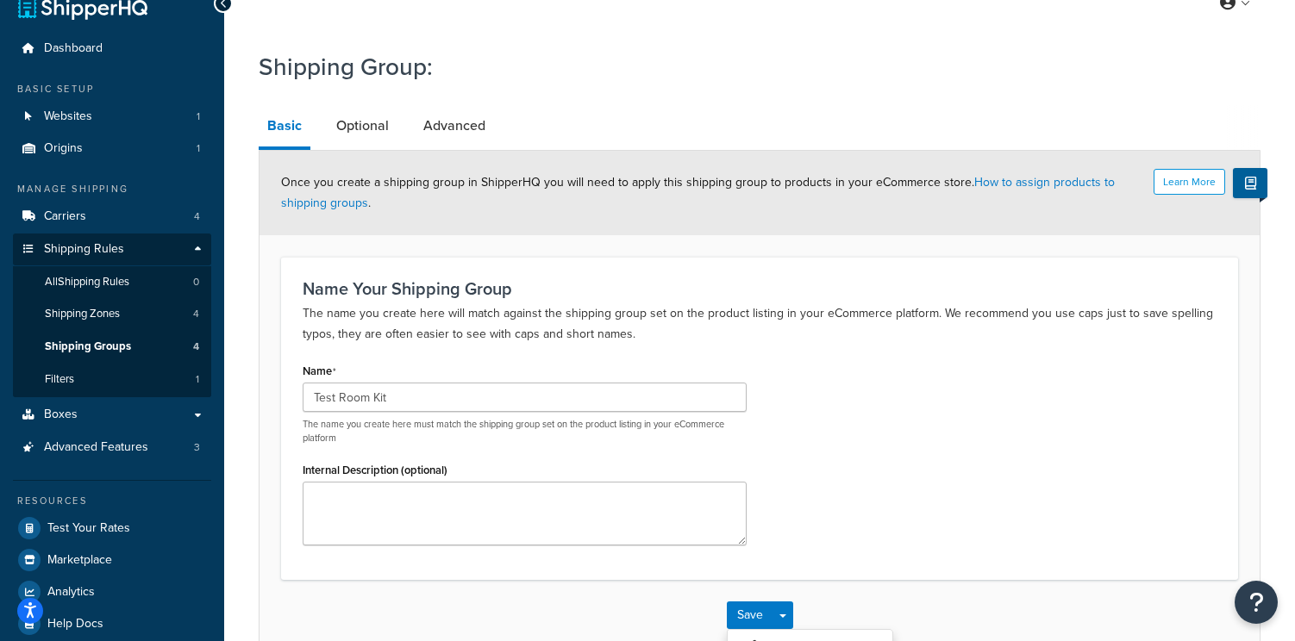
scroll to position [0, 0]
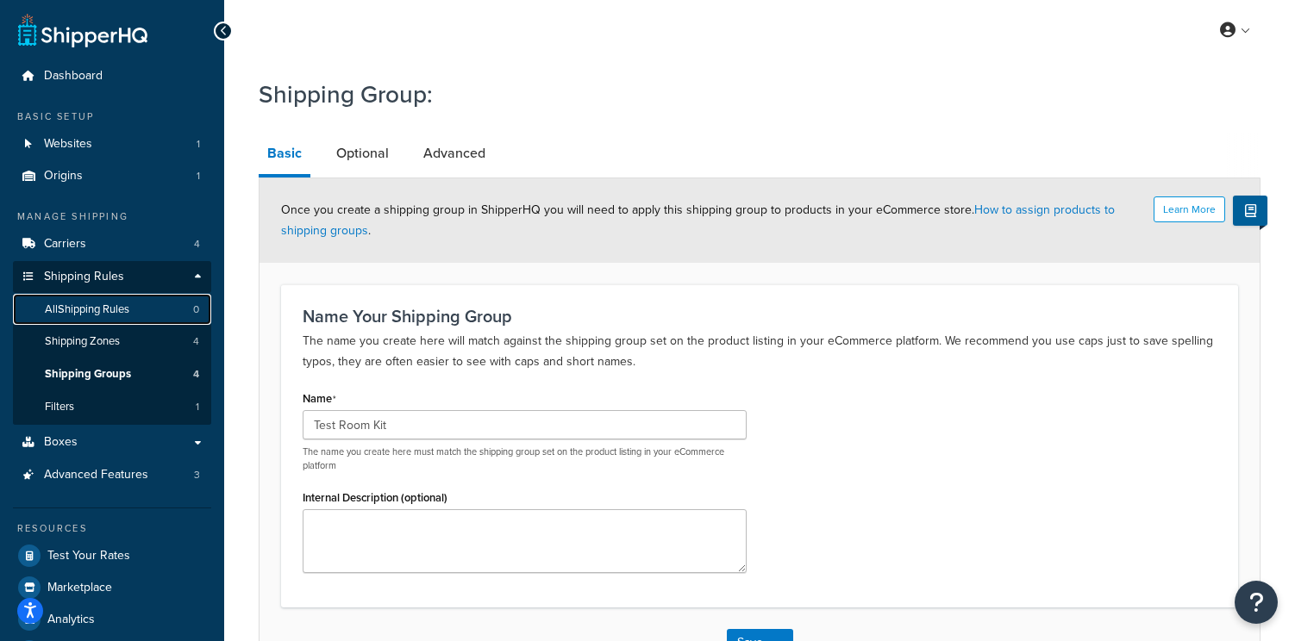
click at [102, 304] on span "All Shipping Rules" at bounding box center [87, 310] width 84 height 15
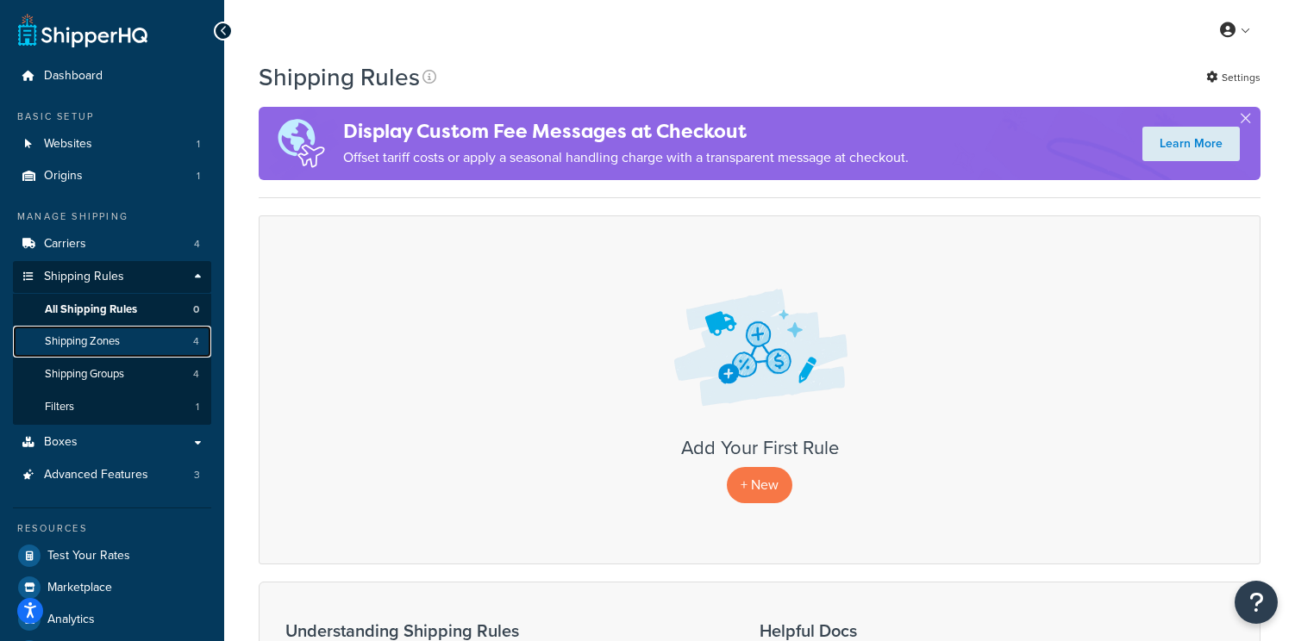
click at [97, 344] on span "Shipping Zones" at bounding box center [82, 342] width 75 height 15
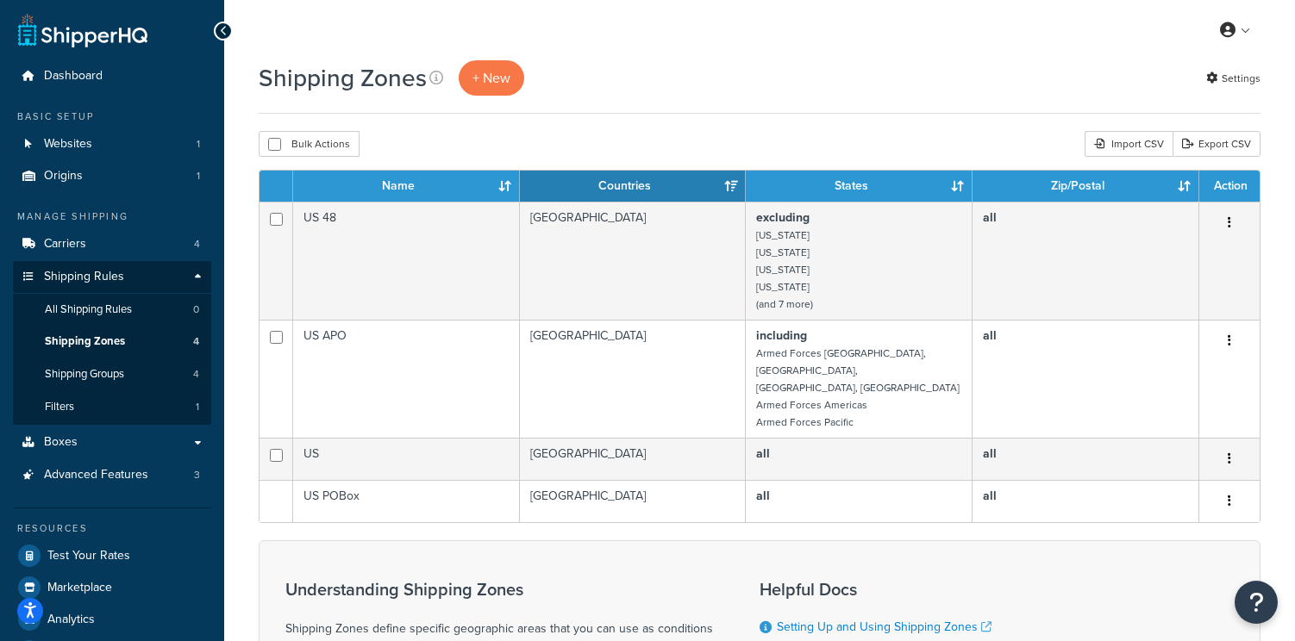
click at [641, 77] on div "Shipping Zones + New Settings" at bounding box center [760, 77] width 1002 height 35
